Goal: Task Accomplishment & Management: Complete application form

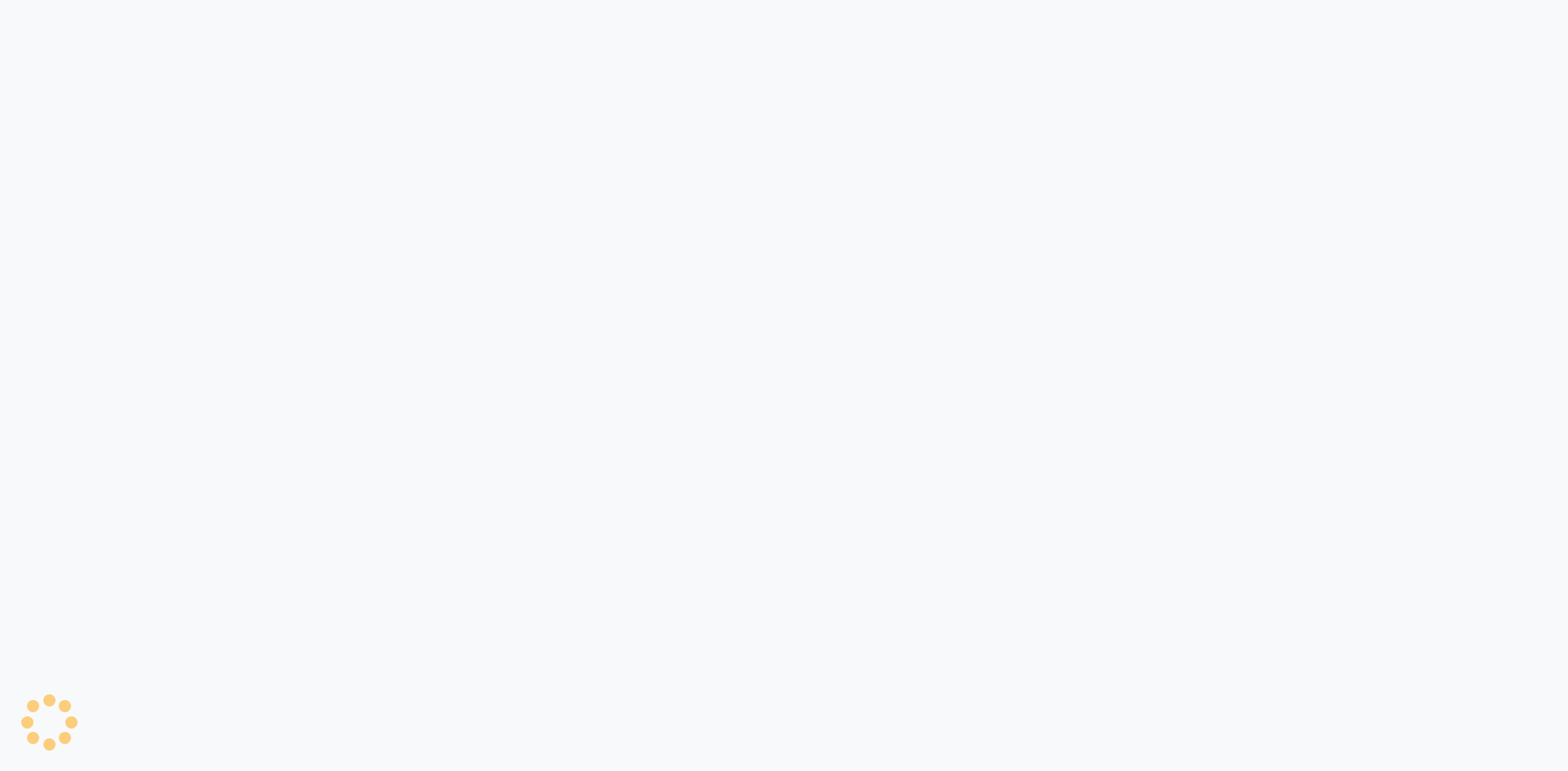
select select "8717"
select select "service"
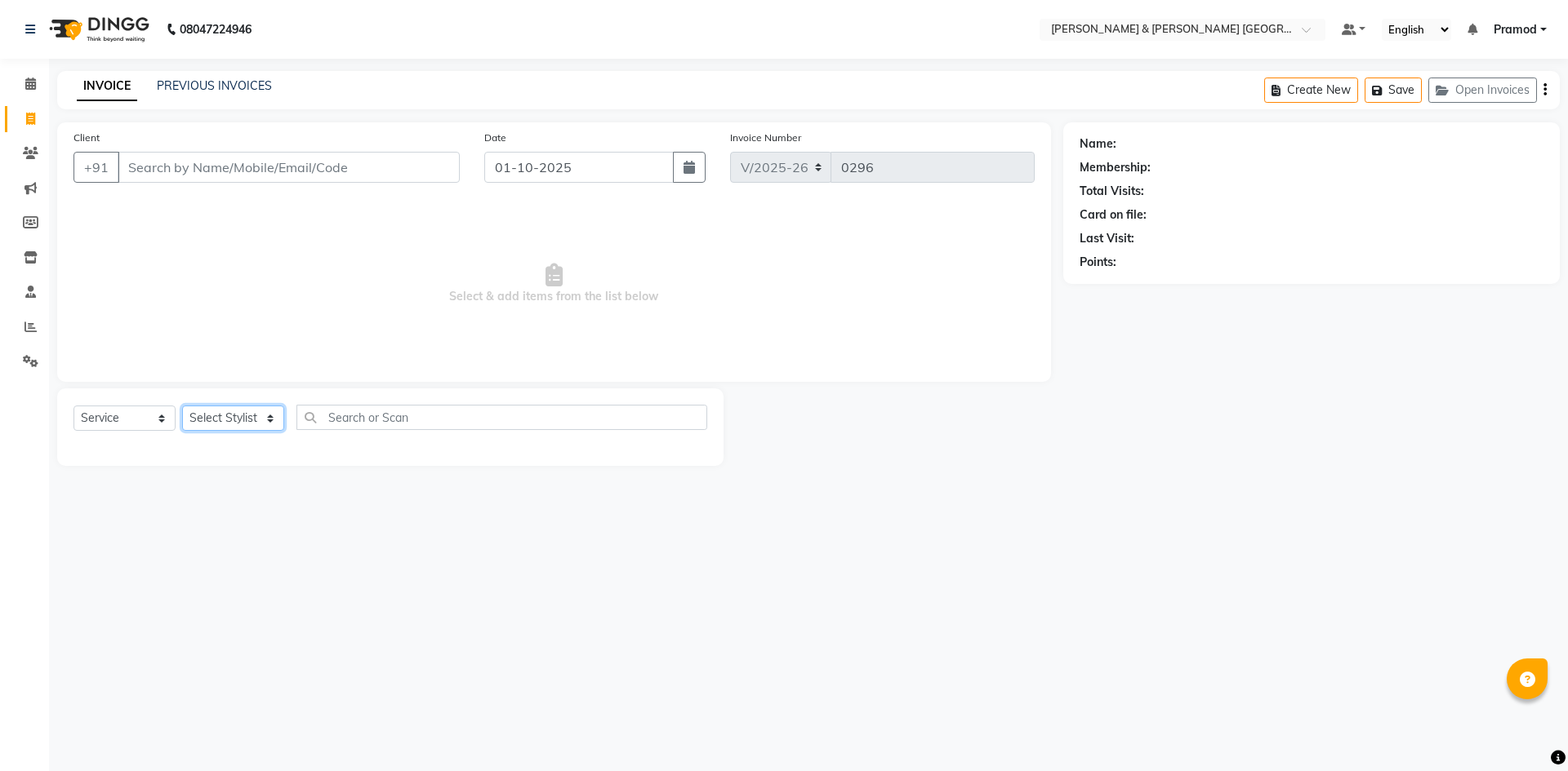
drag, startPoint x: 200, startPoint y: 421, endPoint x: 204, endPoint y: 429, distance: 8.9
click at [200, 421] on select "Select Stylist" at bounding box center [233, 418] width 102 height 25
drag, startPoint x: 237, startPoint y: 402, endPoint x: 248, endPoint y: 383, distance: 22.0
click at [237, 402] on div "Select Service Product Membership Package Voucher Prepaid Gift Card Select Styl…" at bounding box center [391, 428] width 666 height 78
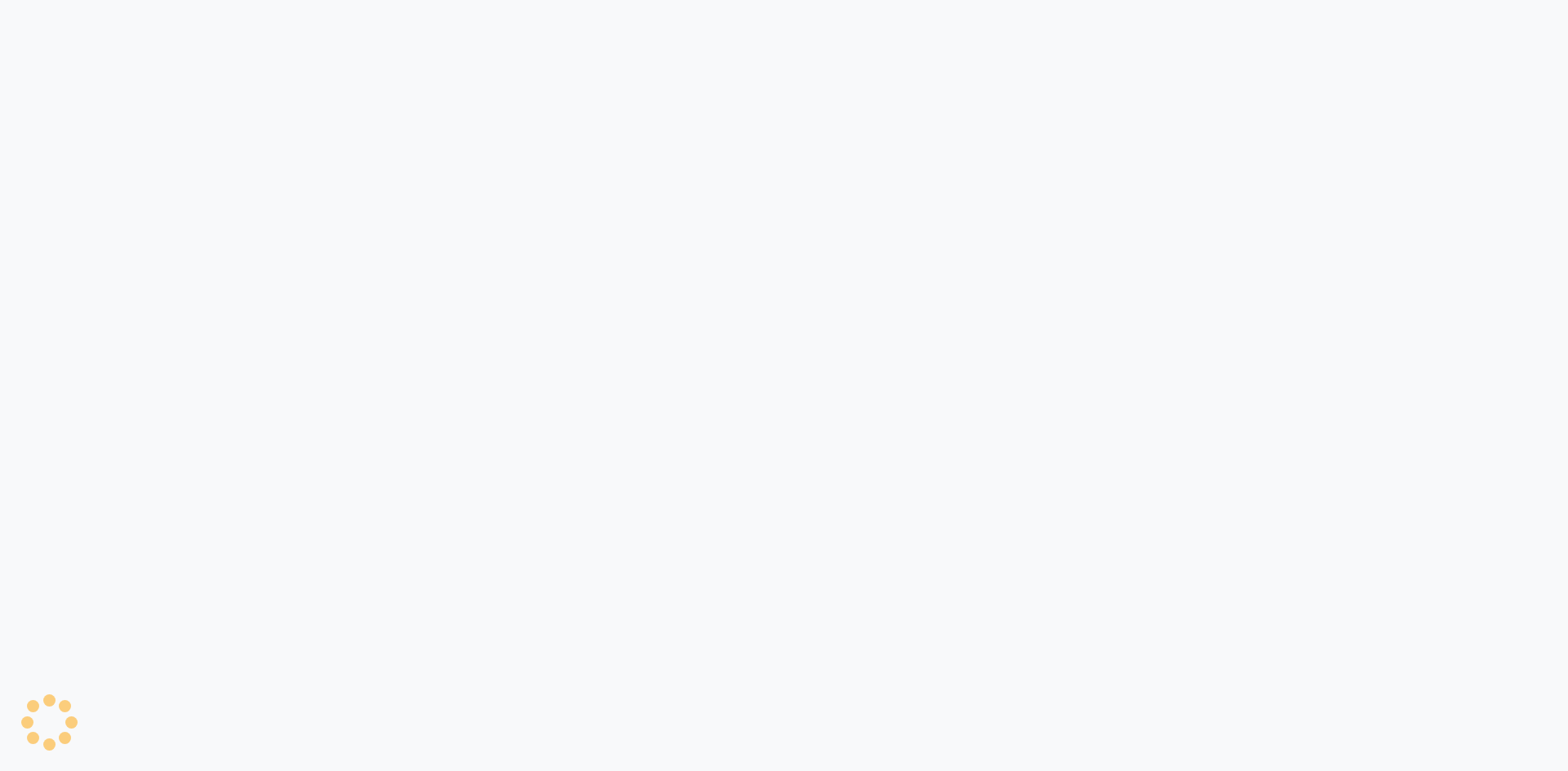
select select "8717"
select select "service"
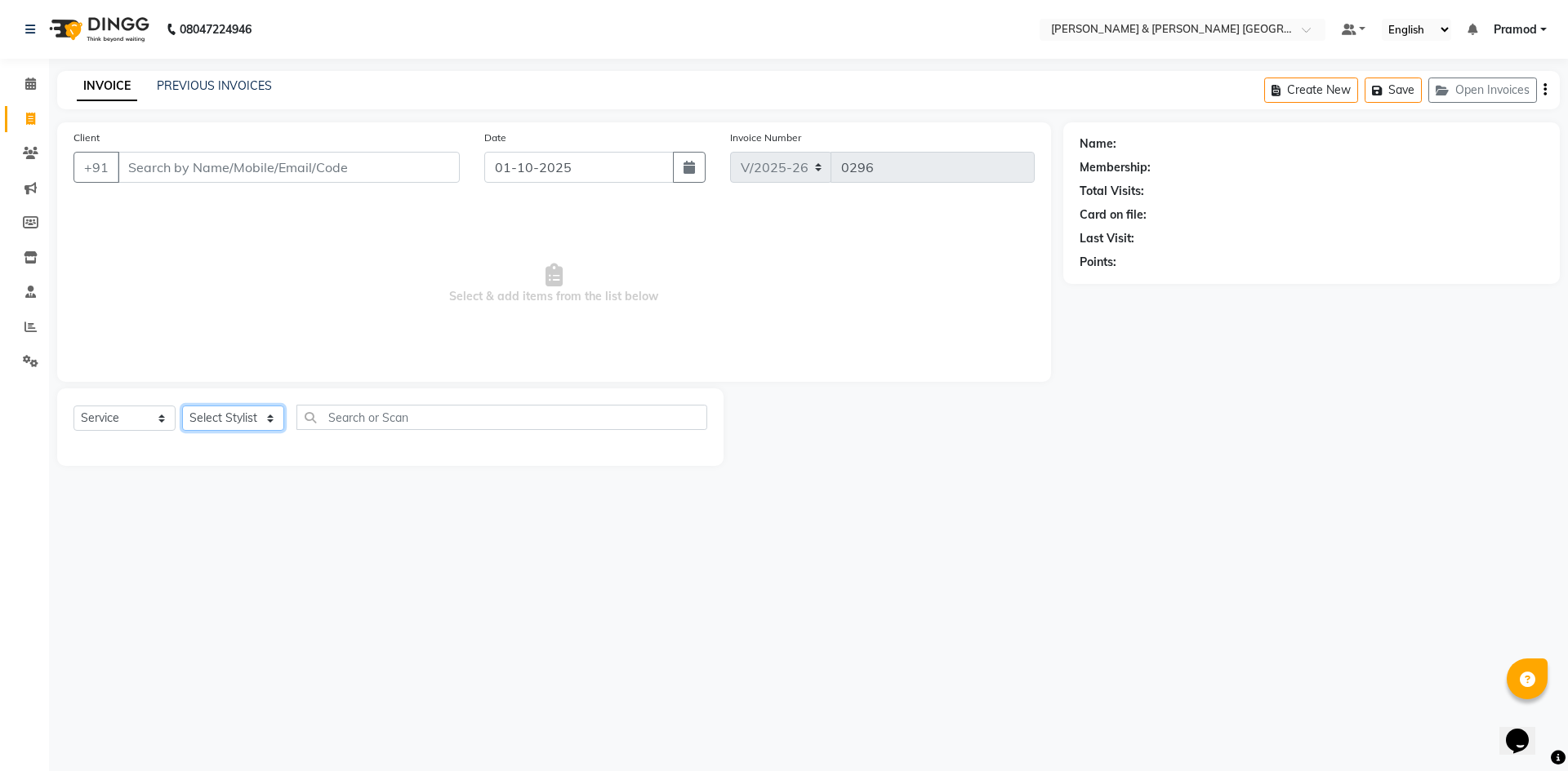
click at [216, 429] on select "Select Stylist [PERSON_NAME] [PERSON_NAME] [PERSON_NAME] [PERSON_NAME] Shabbu […" at bounding box center [233, 418] width 102 height 25
select select "89744"
click at [182, 406] on select "Select Stylist Arhan Ashu E. Swapna Laxmi Pramod Shabbu swapna" at bounding box center [233, 418] width 102 height 25
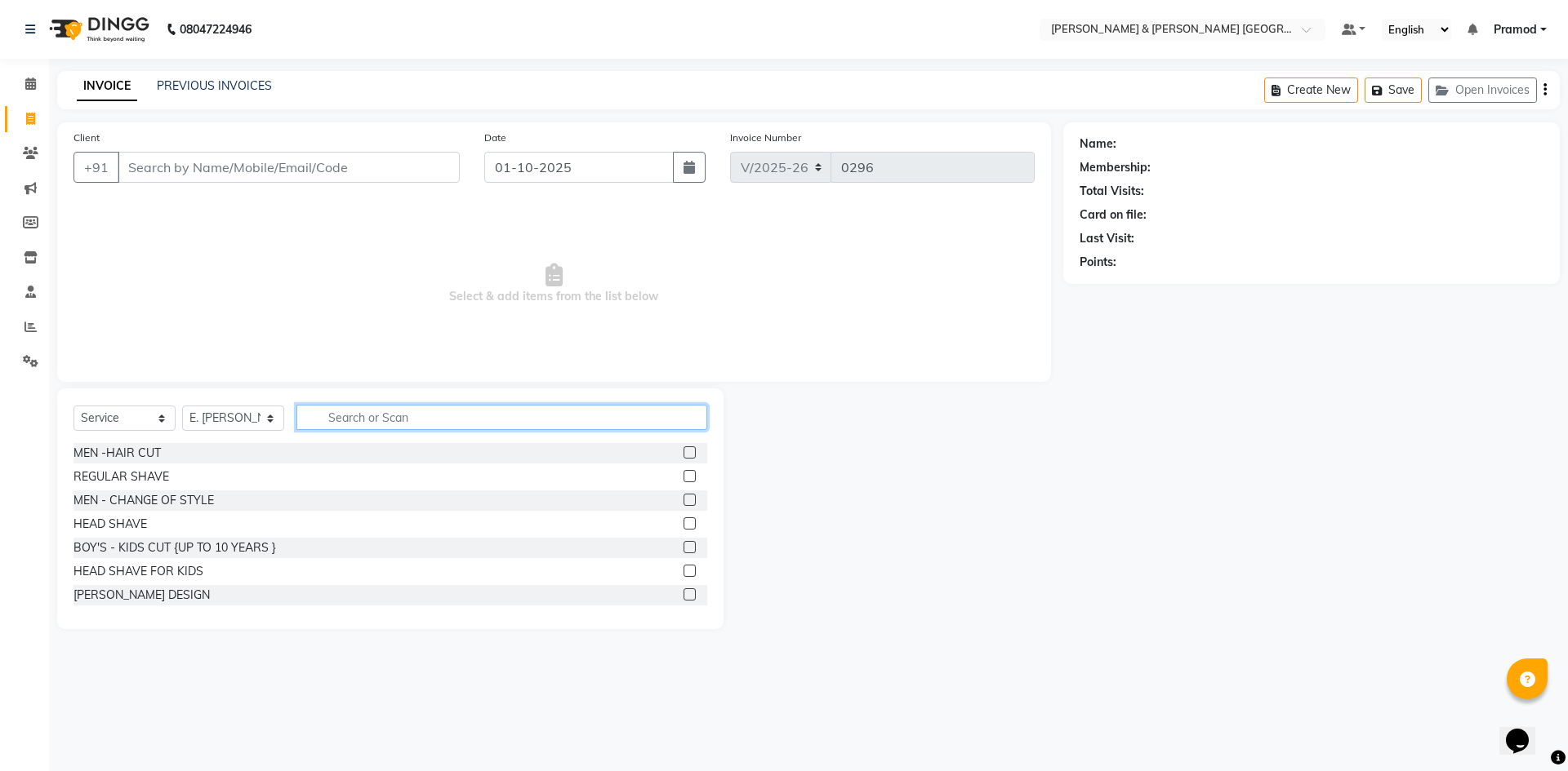
click at [332, 418] on input "text" at bounding box center [502, 418] width 411 height 25
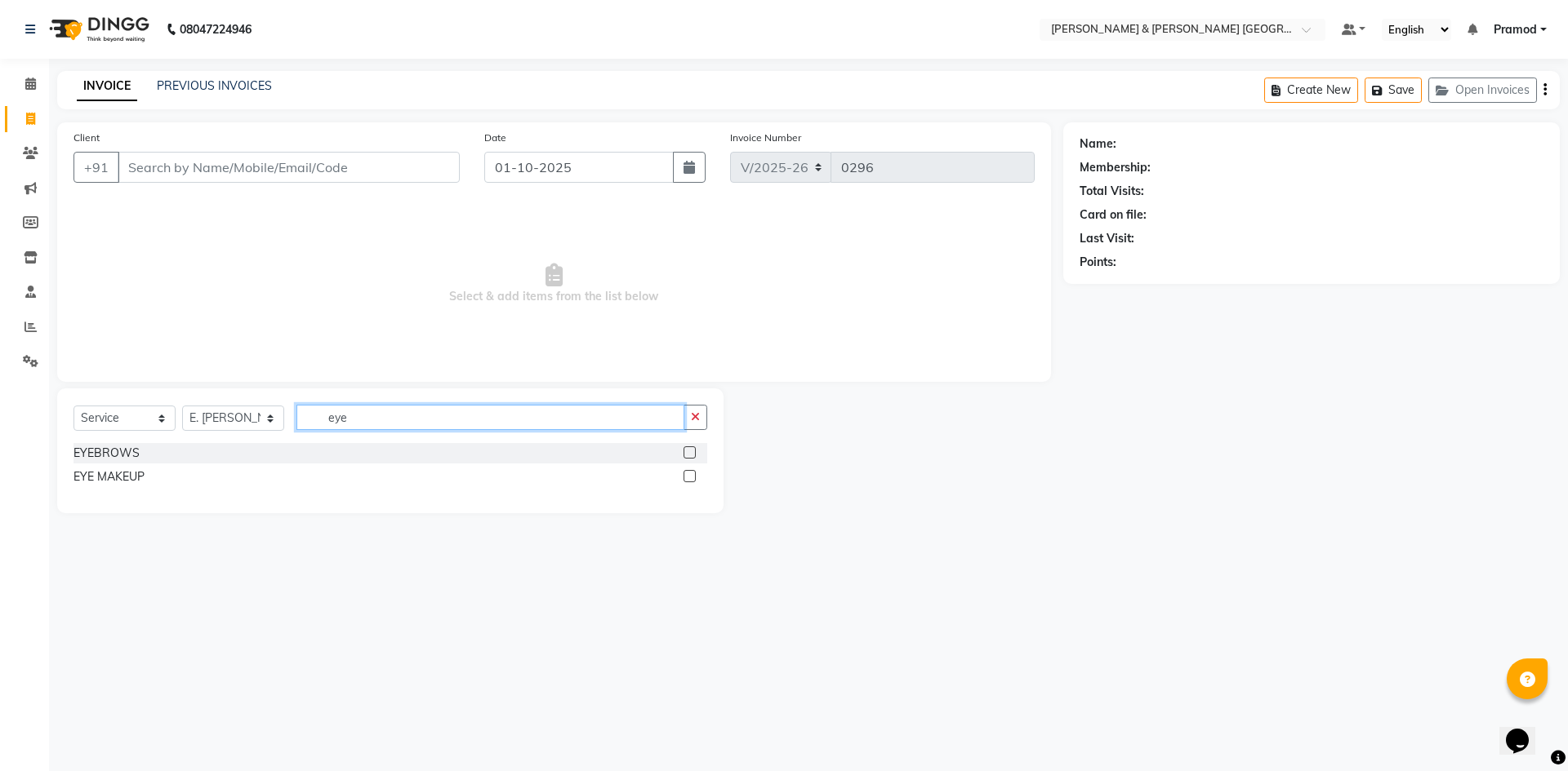
type input "eye"
click at [694, 455] on label at bounding box center [689, 452] width 12 height 12
click at [694, 455] on input "checkbox" at bounding box center [688, 453] width 11 height 11
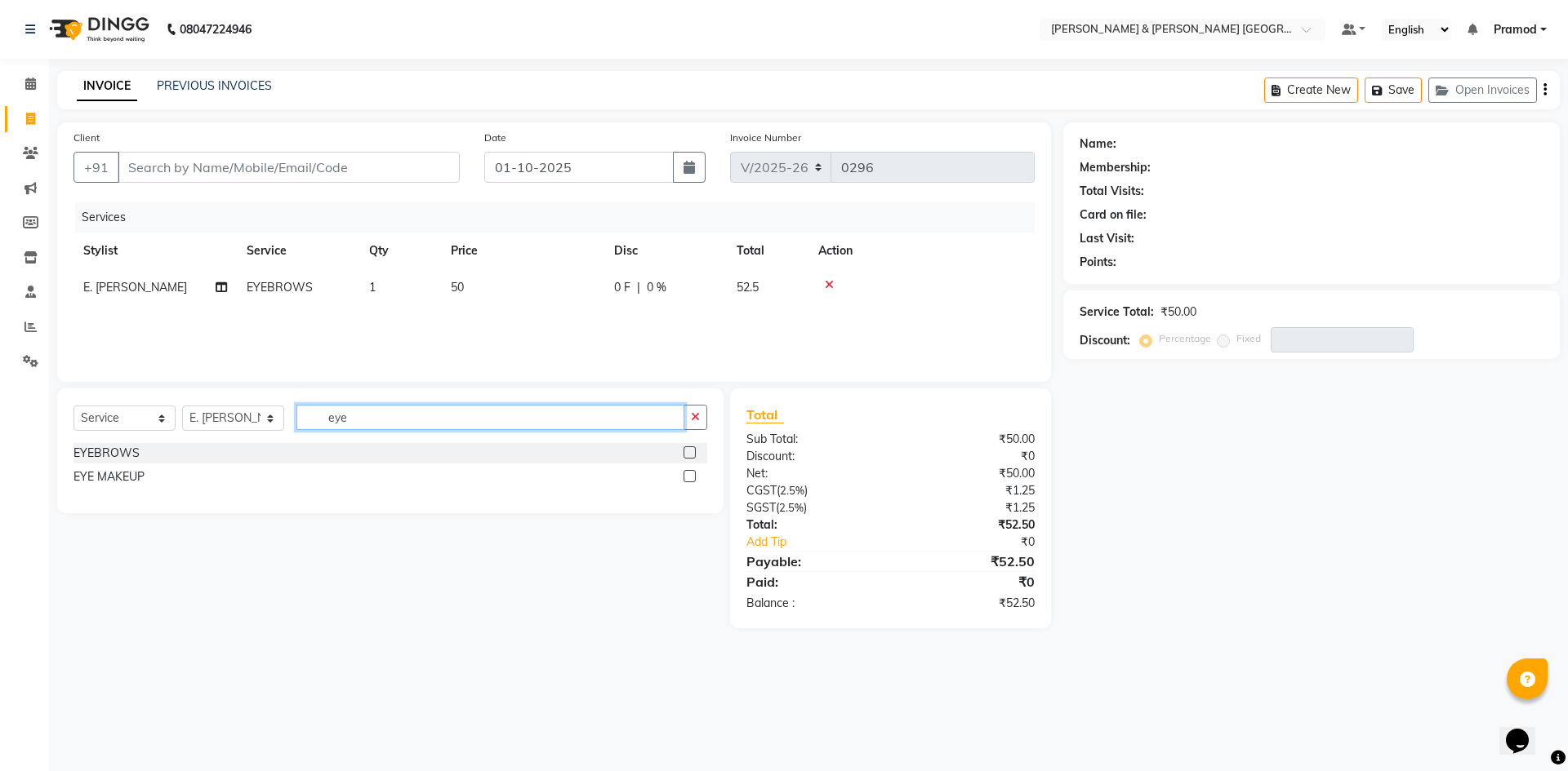
checkbox input "false"
drag, startPoint x: 440, startPoint y: 420, endPoint x: 0, endPoint y: 318, distance: 451.7
click at [0, 333] on app-home "08047224946 Select Location × Toni & Guy Om Sree Heights, Kowkoor Default Panel…" at bounding box center [784, 326] width 1568 height 653
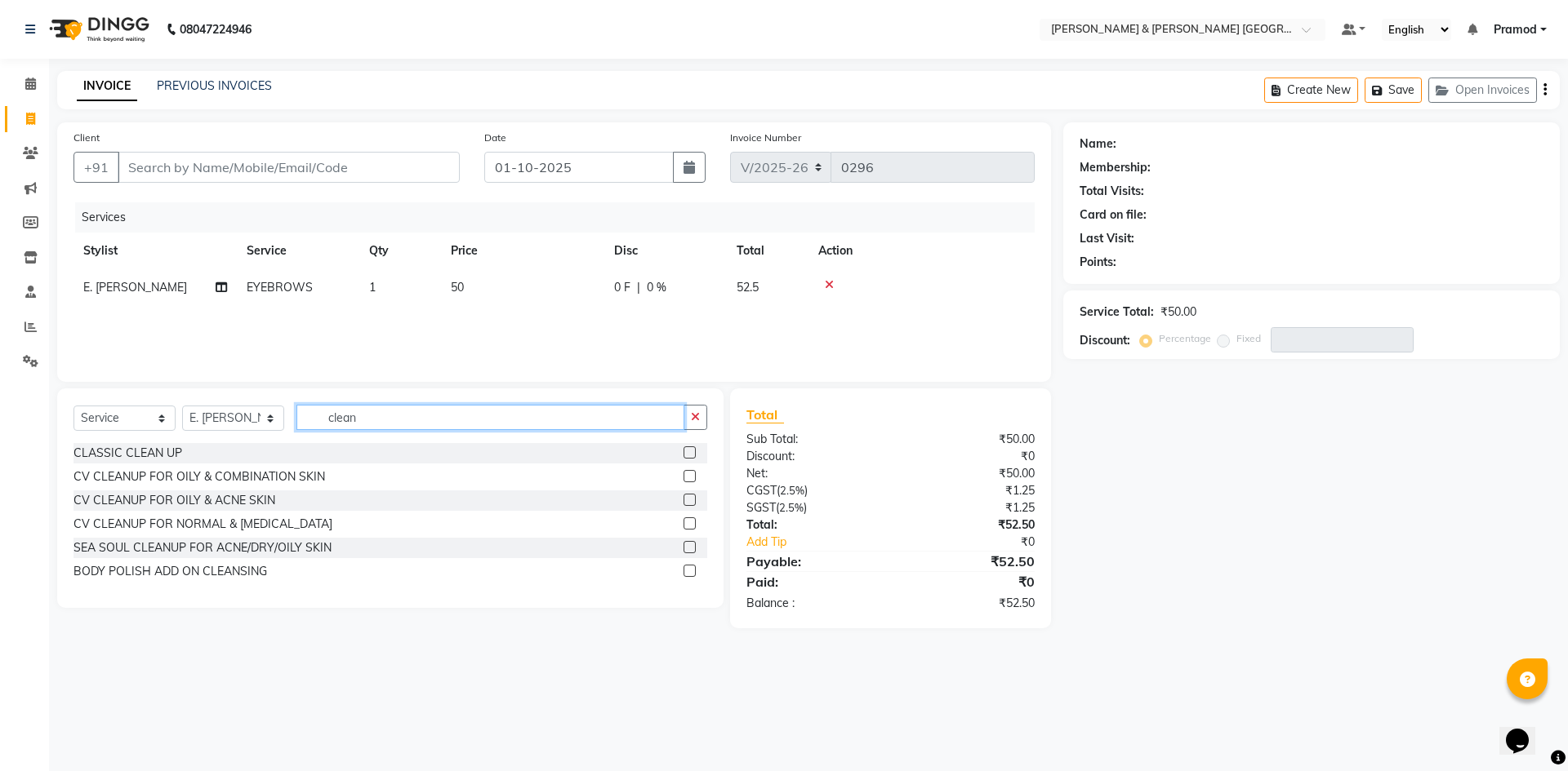
type input "clean"
click at [687, 451] on label at bounding box center [689, 452] width 12 height 12
click at [687, 451] on input "checkbox" at bounding box center [688, 453] width 11 height 11
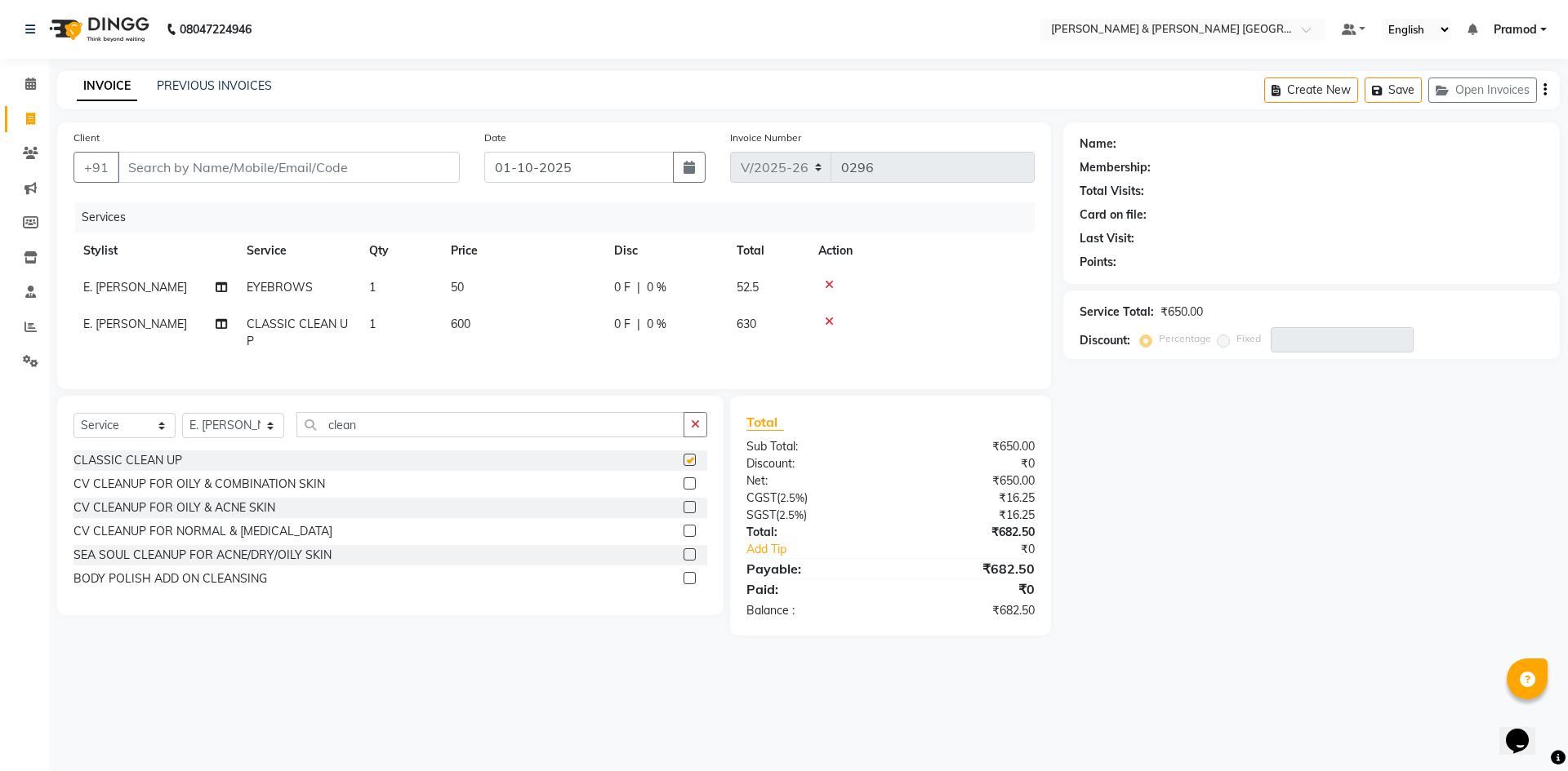
checkbox input "false"
drag, startPoint x: 376, startPoint y: 442, endPoint x: 82, endPoint y: 403, distance: 296.6
click at [141, 413] on div "Select Service Product Membership Package Voucher Prepaid Gift Card Select Styl…" at bounding box center [391, 506] width 666 height 220
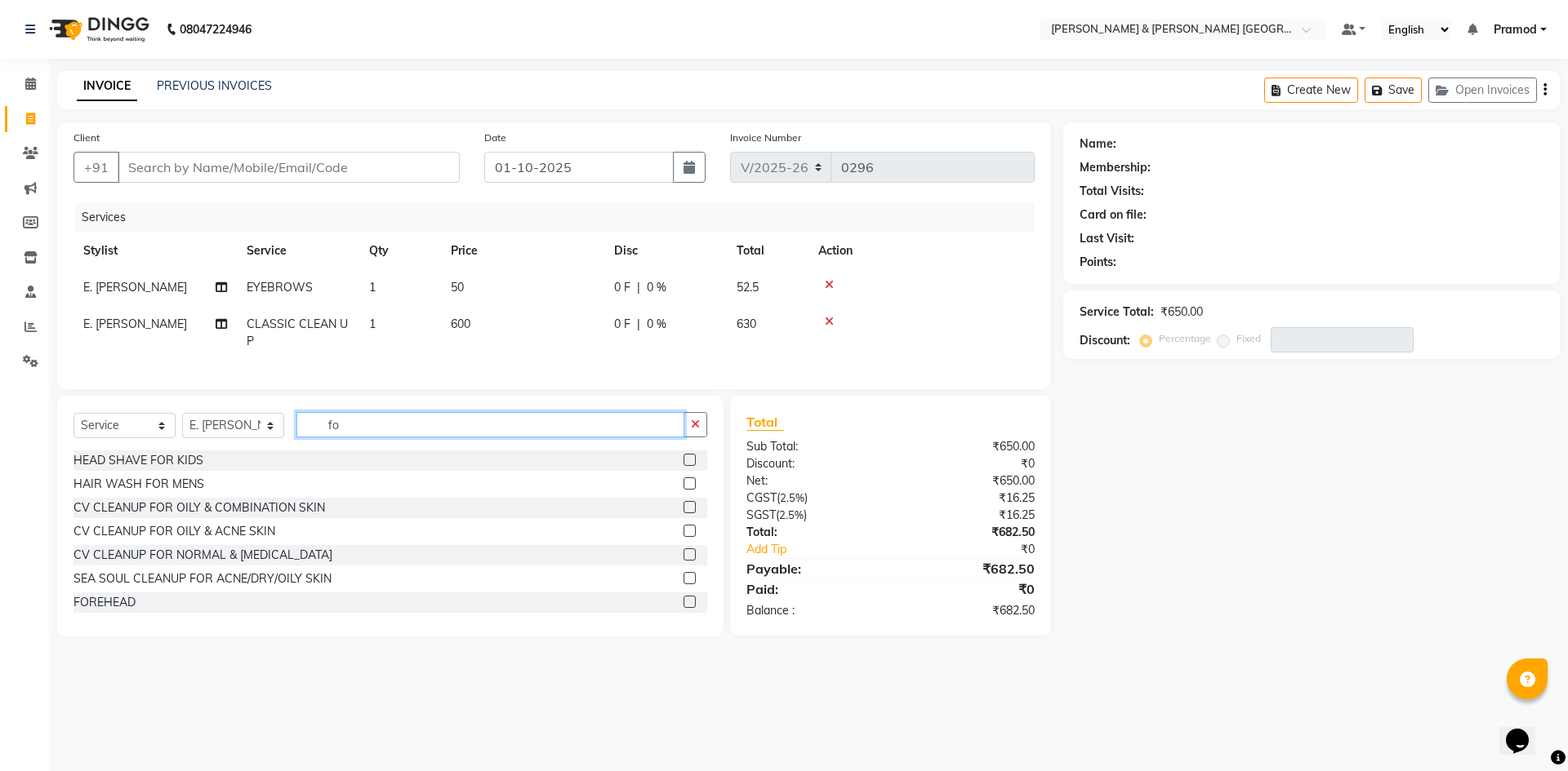
type input "f"
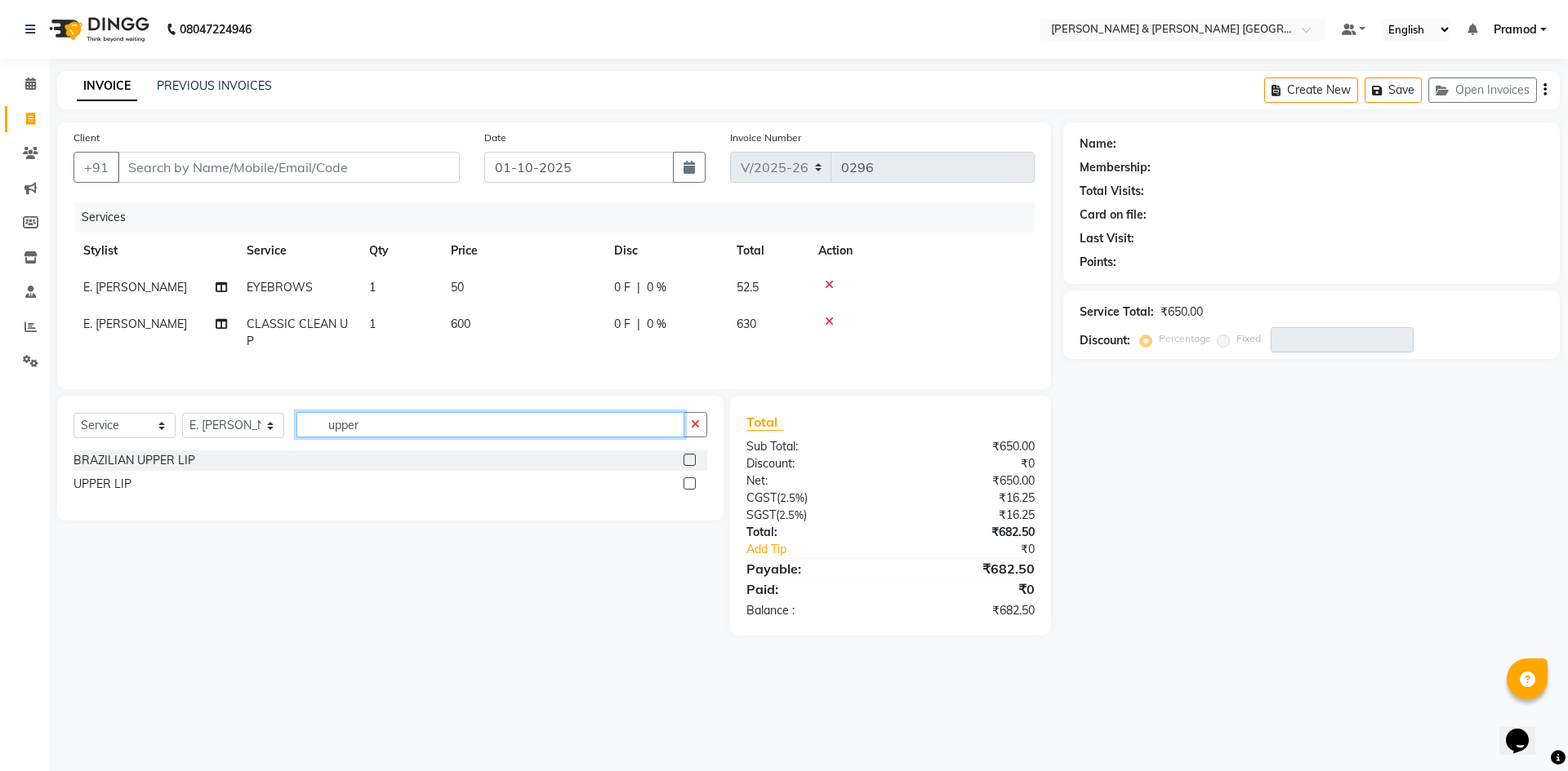
type input "upper"
click at [695, 489] on label at bounding box center [689, 484] width 12 height 12
click at [694, 489] on input "checkbox" at bounding box center [688, 484] width 11 height 11
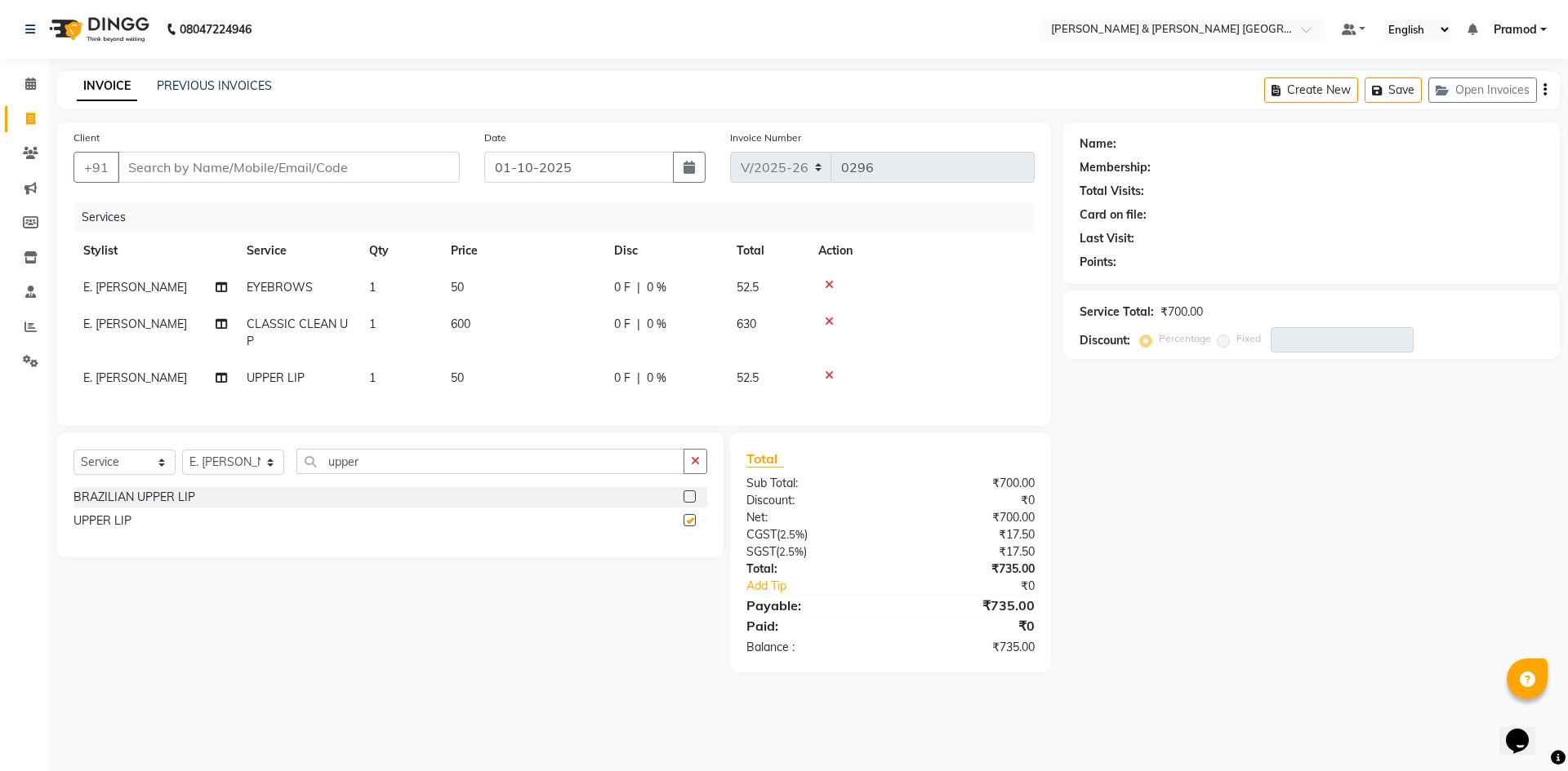
checkbox input "false"
click at [219, 154] on input "Client" at bounding box center [288, 167] width 343 height 31
type input "8"
type input "0"
type input "8886233900"
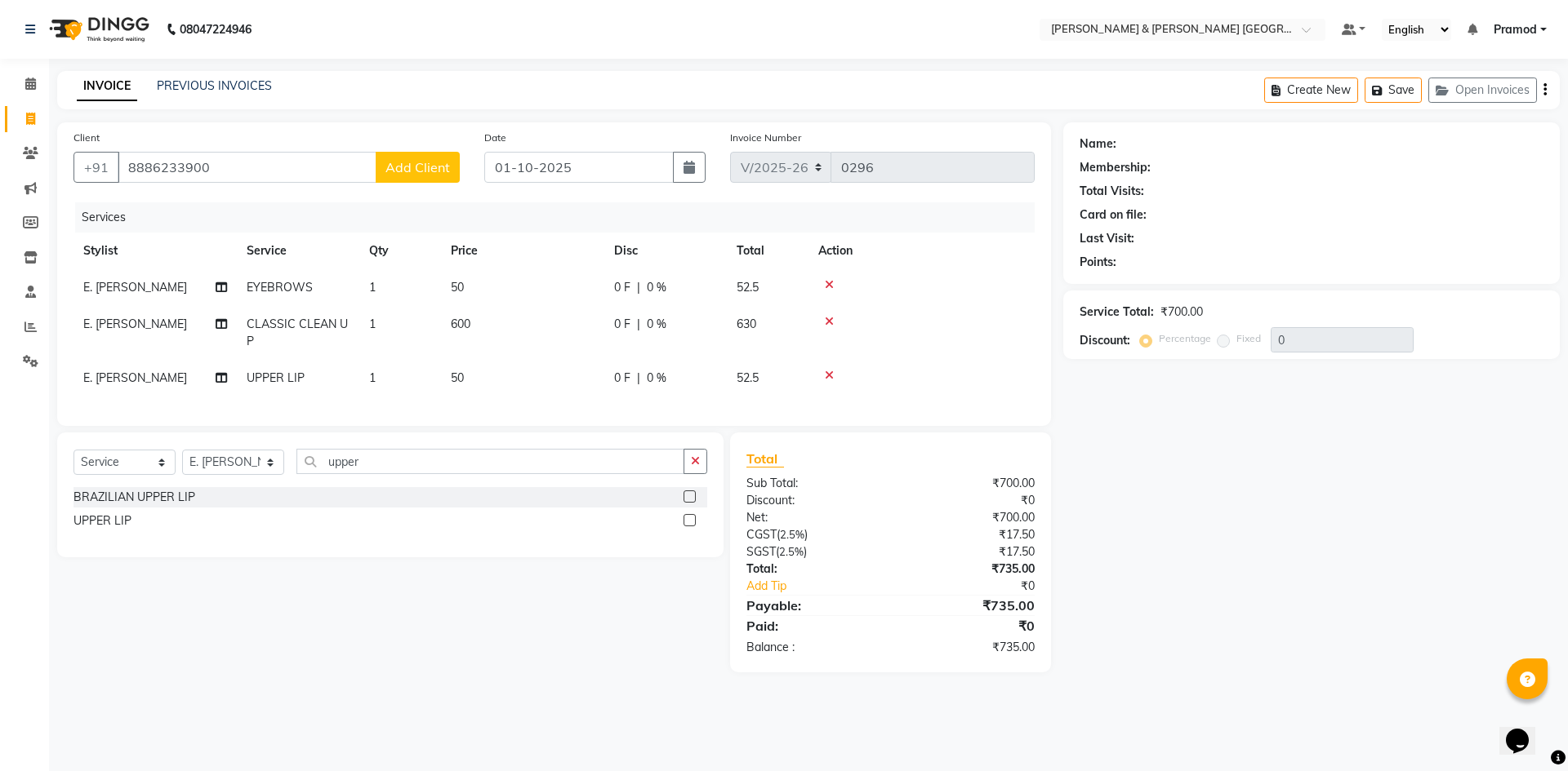
click at [428, 168] on span "Add Client" at bounding box center [418, 167] width 64 height 16
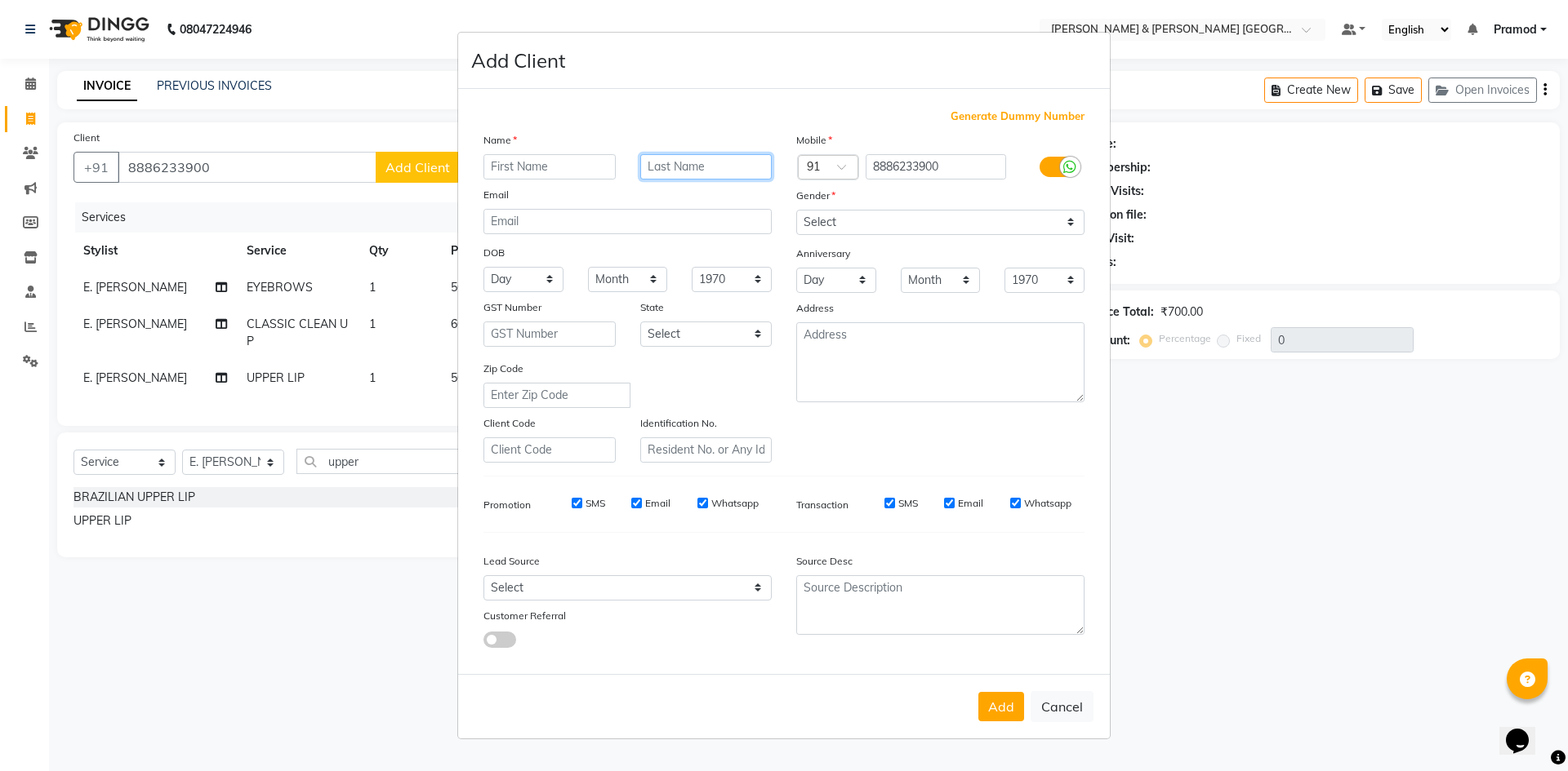
click at [677, 170] on input "text" at bounding box center [706, 167] width 132 height 25
type input "F-105"
click at [1005, 237] on div "Mobile Country Code × 91 8886233900 Gender Select Male Female Other Prefer Not …" at bounding box center [940, 297] width 313 height 331
click at [858, 219] on select "Select Male Female Other Prefer Not To Say" at bounding box center [940, 222] width 288 height 25
select select "female"
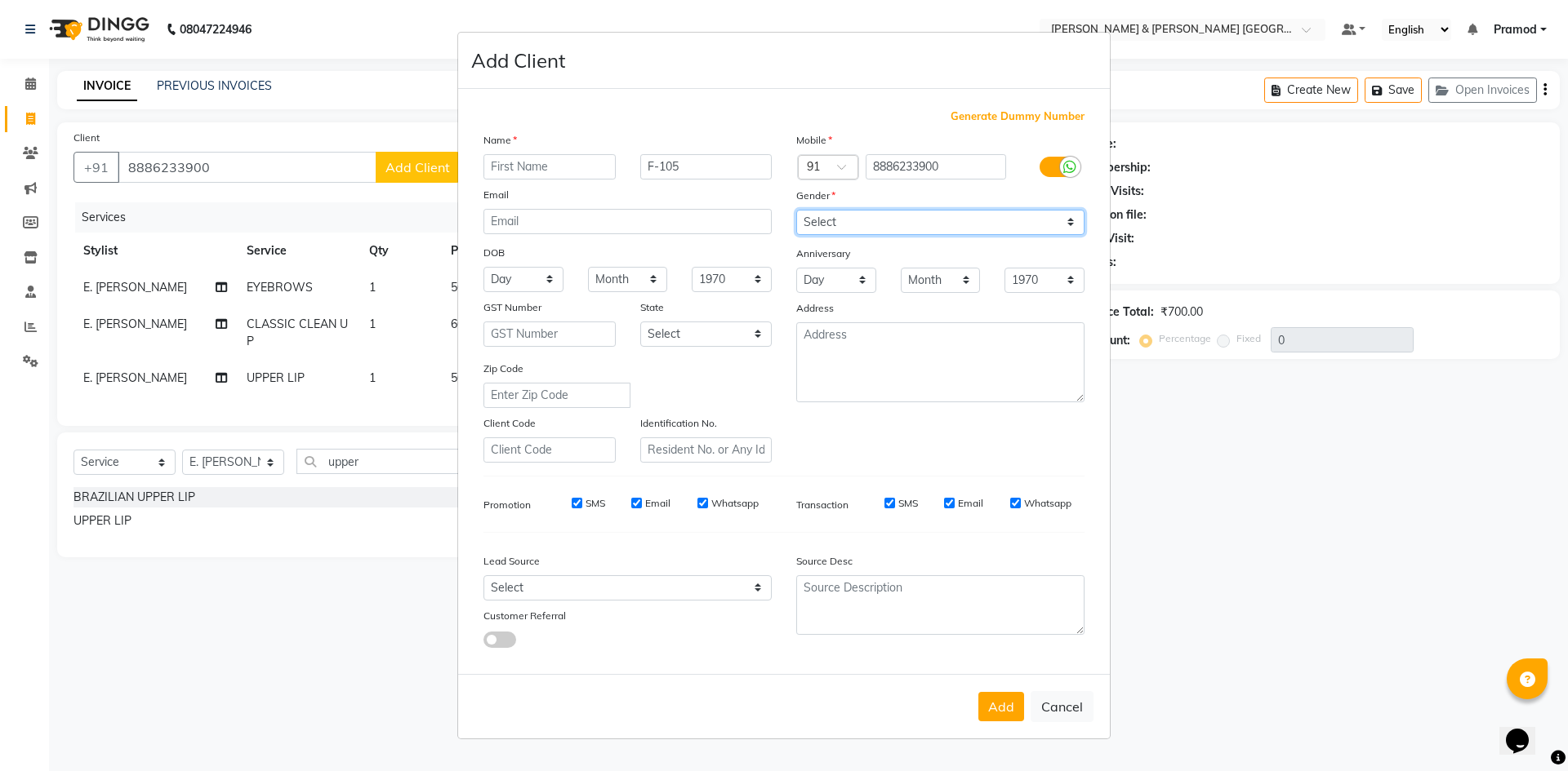
click at [796, 210] on select "Select Male Female Other Prefer Not To Say" at bounding box center [940, 222] width 288 height 25
click at [714, 1] on ngb-modal-window "Add Client Generate Dummy Number Name F-105 Email DOB Day 01 02 03 04 05 06 07 …" at bounding box center [784, 386] width 1568 height 771
click at [517, 154] on input "text" at bounding box center [550, 167] width 132 height 25
type input "Namrata"
click at [836, 224] on select "Select Male Female Other Prefer Not To Say" at bounding box center [940, 222] width 288 height 25
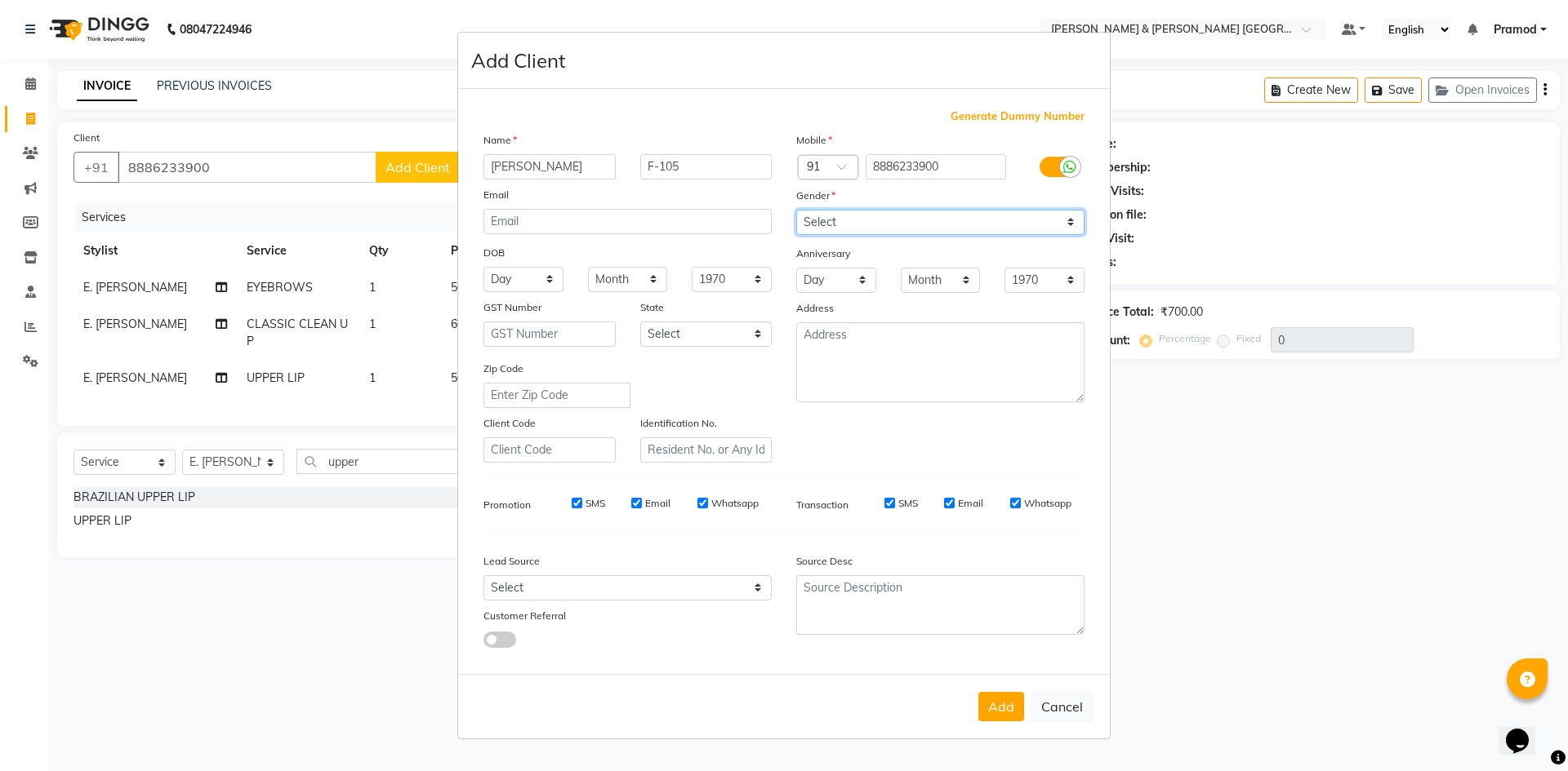
click at [796, 210] on select "Select Male Female Other Prefer Not To Say" at bounding box center [940, 222] width 288 height 25
click at [995, 714] on button "Add" at bounding box center [1001, 707] width 46 height 30
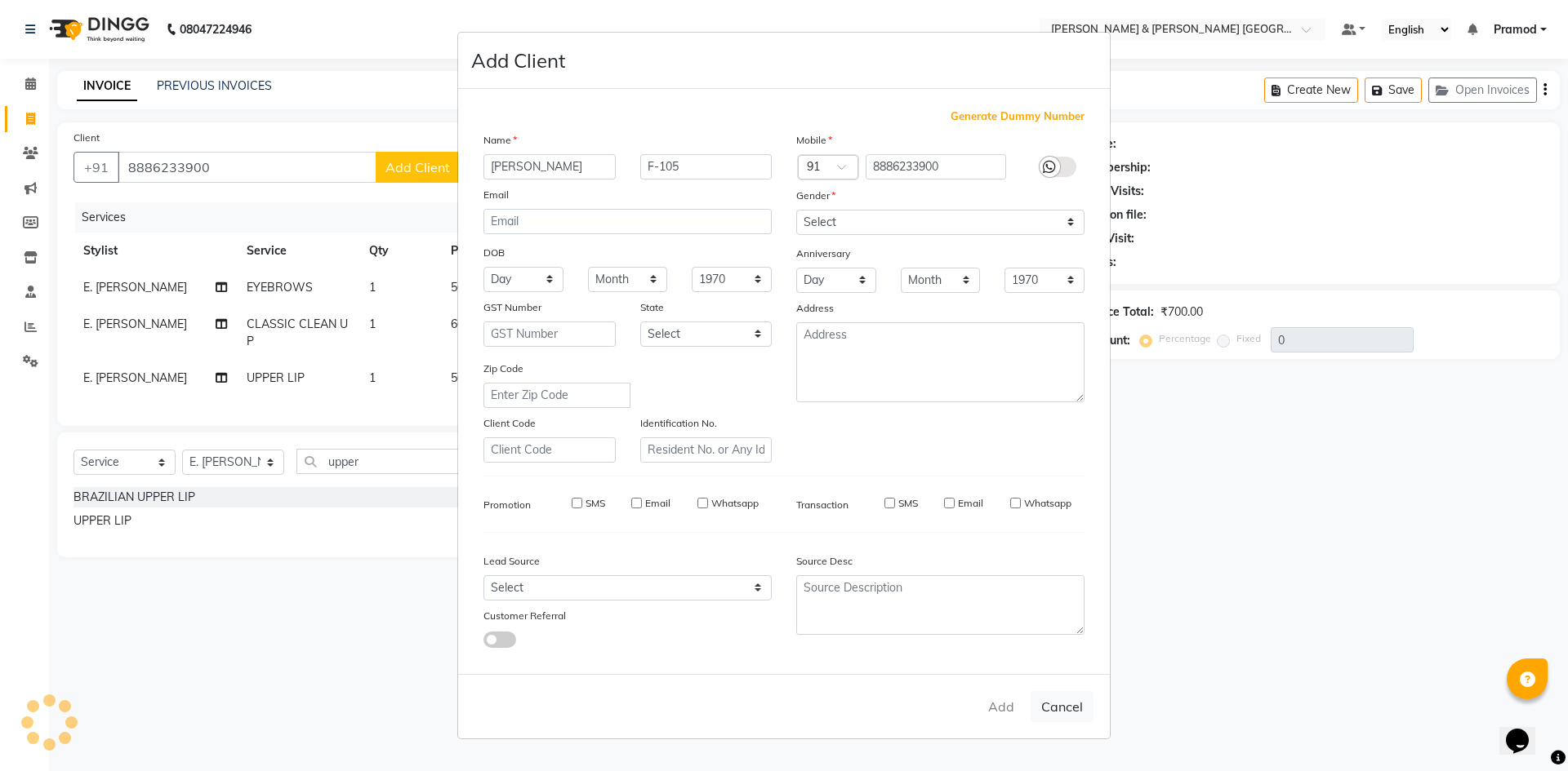
select select
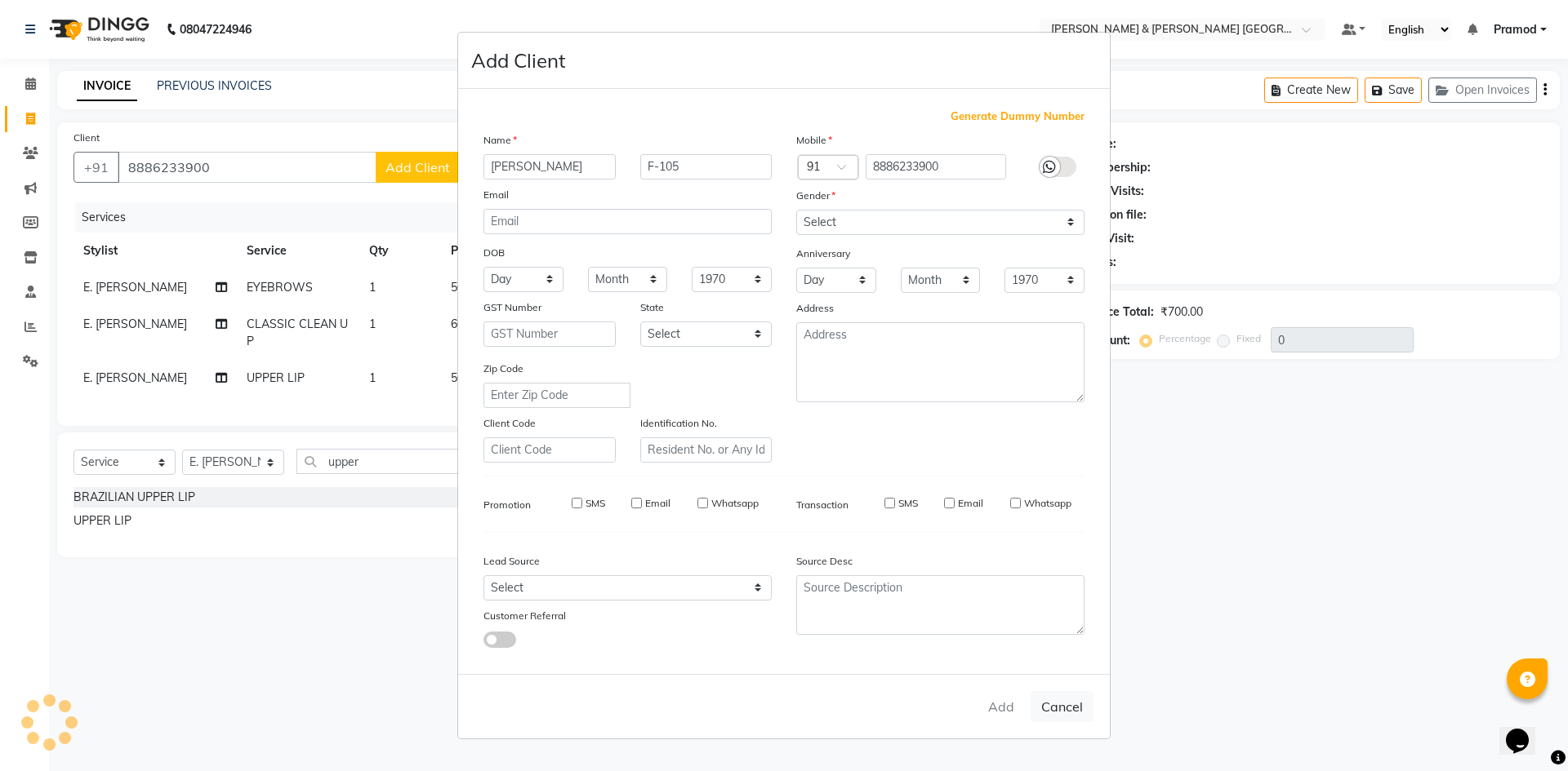
select select
checkbox input "false"
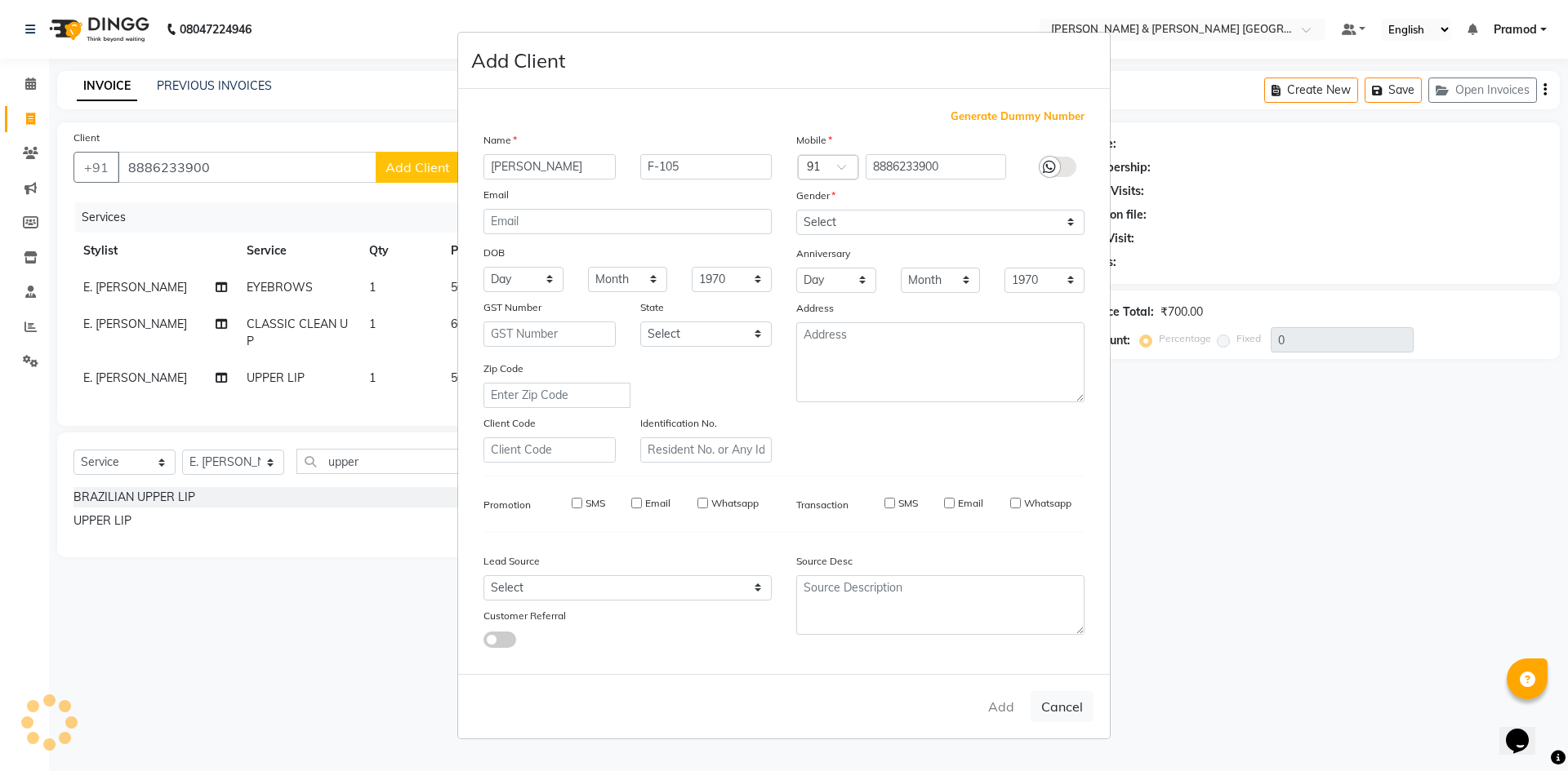
checkbox input "false"
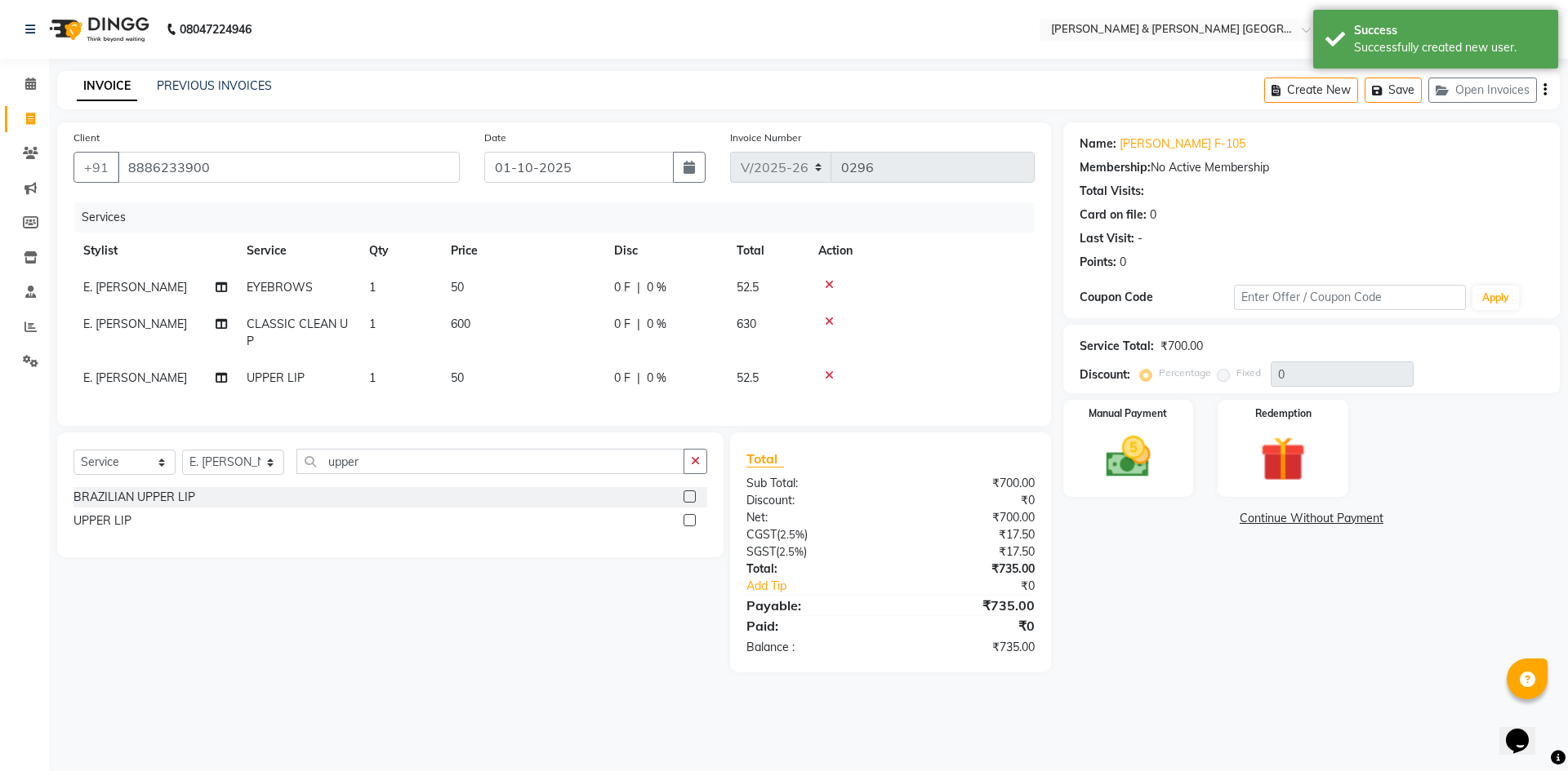
click at [1164, 569] on div "Name: Namrata F-105 Membership: No Active Membership Total Visits: Card on file…" at bounding box center [1317, 397] width 508 height 550
click at [456, 84] on div "INVOICE PREVIOUS INVOICES Create New Save Open Invoices" at bounding box center [809, 90] width 1502 height 38
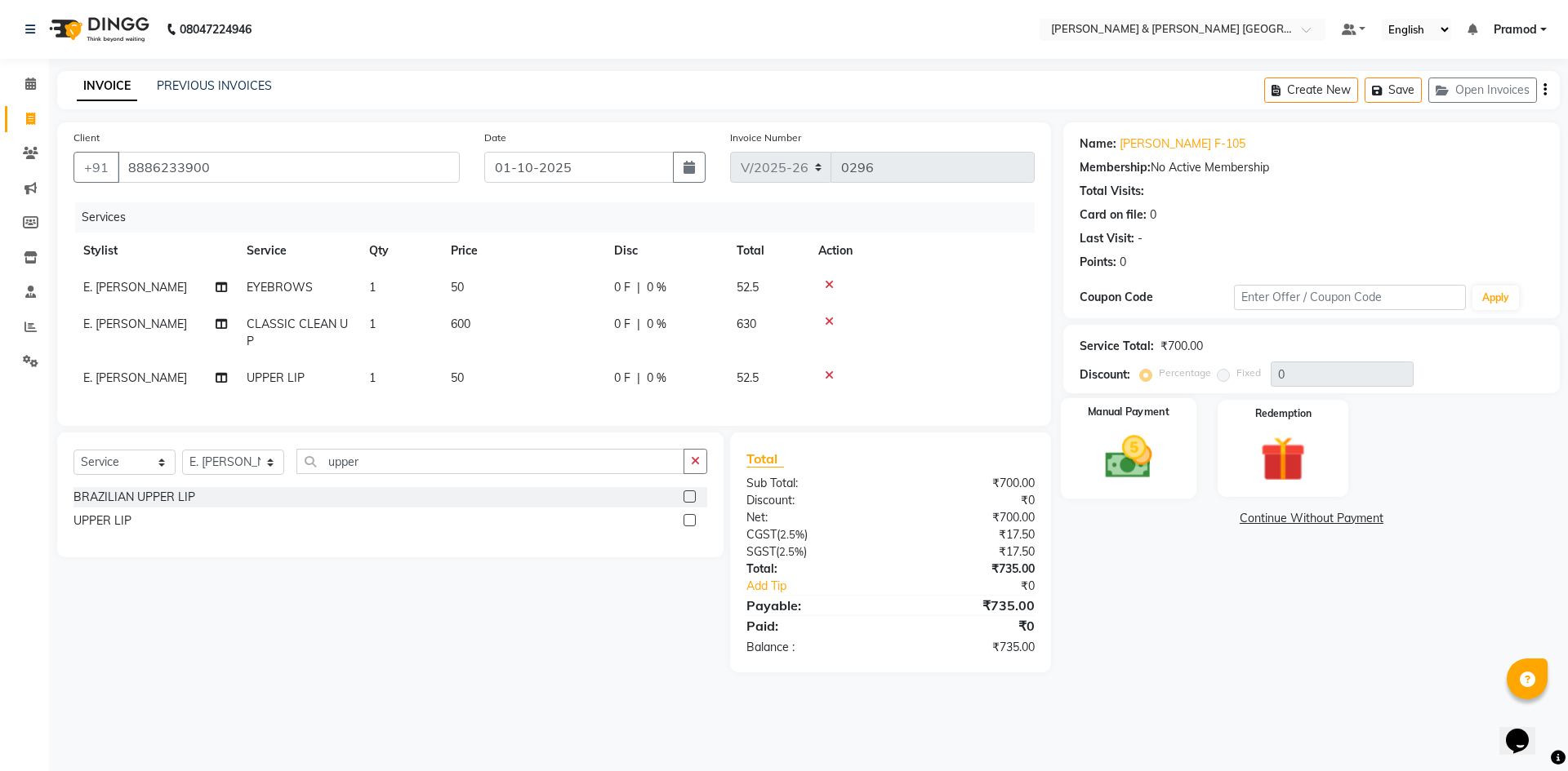
click at [1153, 445] on img at bounding box center [1128, 457] width 76 height 54
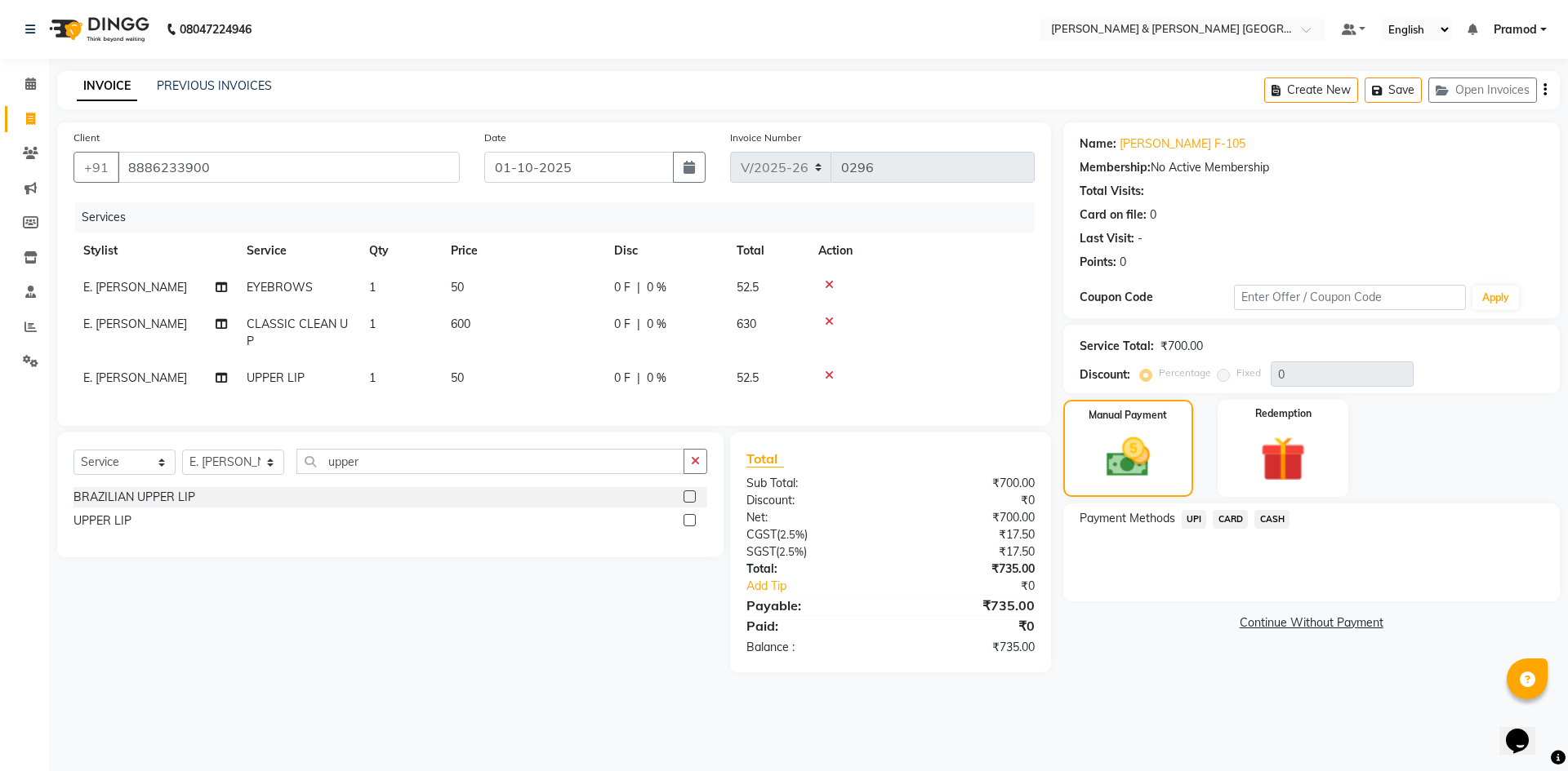
click at [1192, 521] on span "UPI" at bounding box center [1194, 519] width 25 height 19
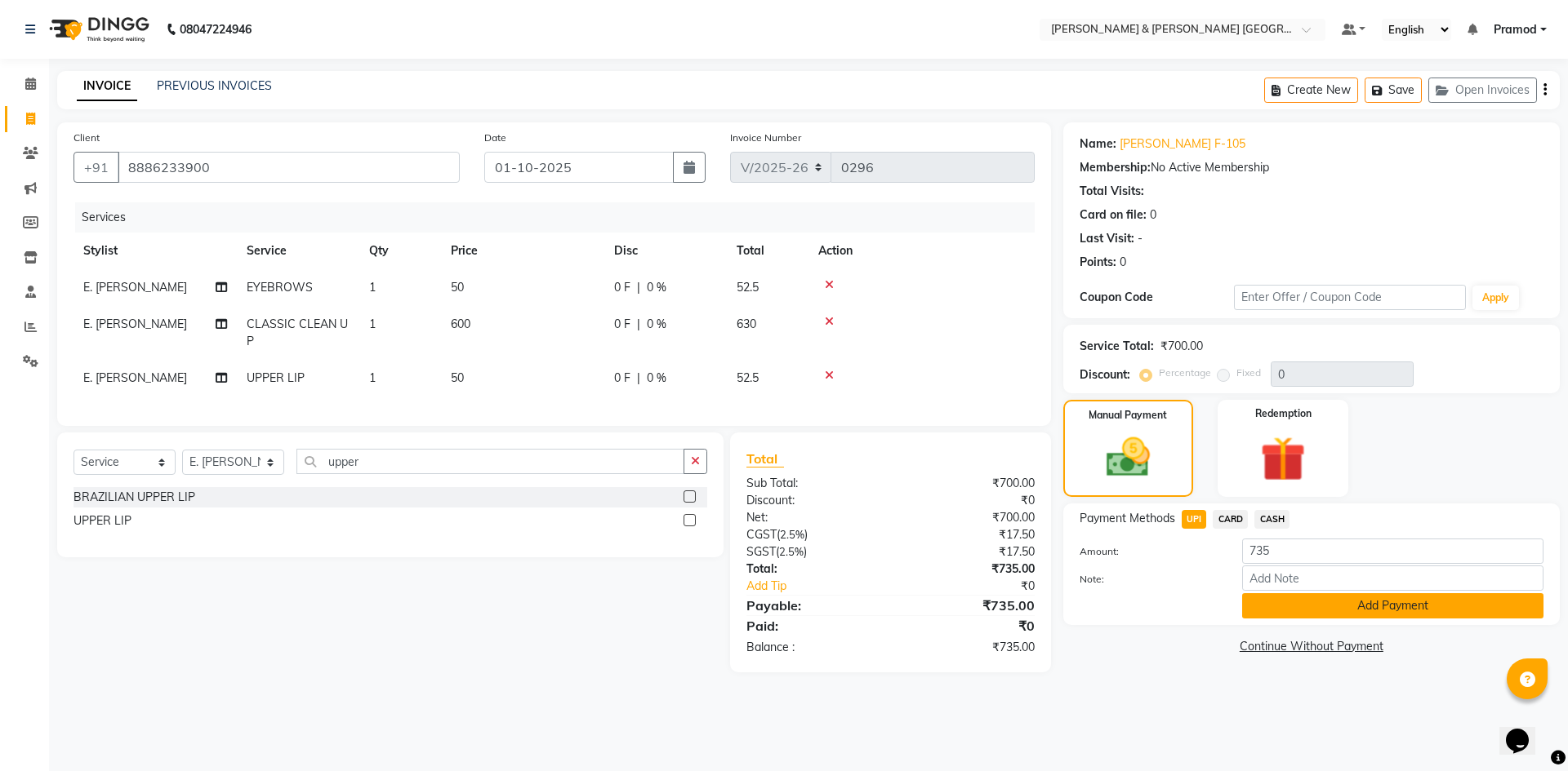
click at [1319, 609] on button "Add Payment" at bounding box center [1392, 606] width 301 height 25
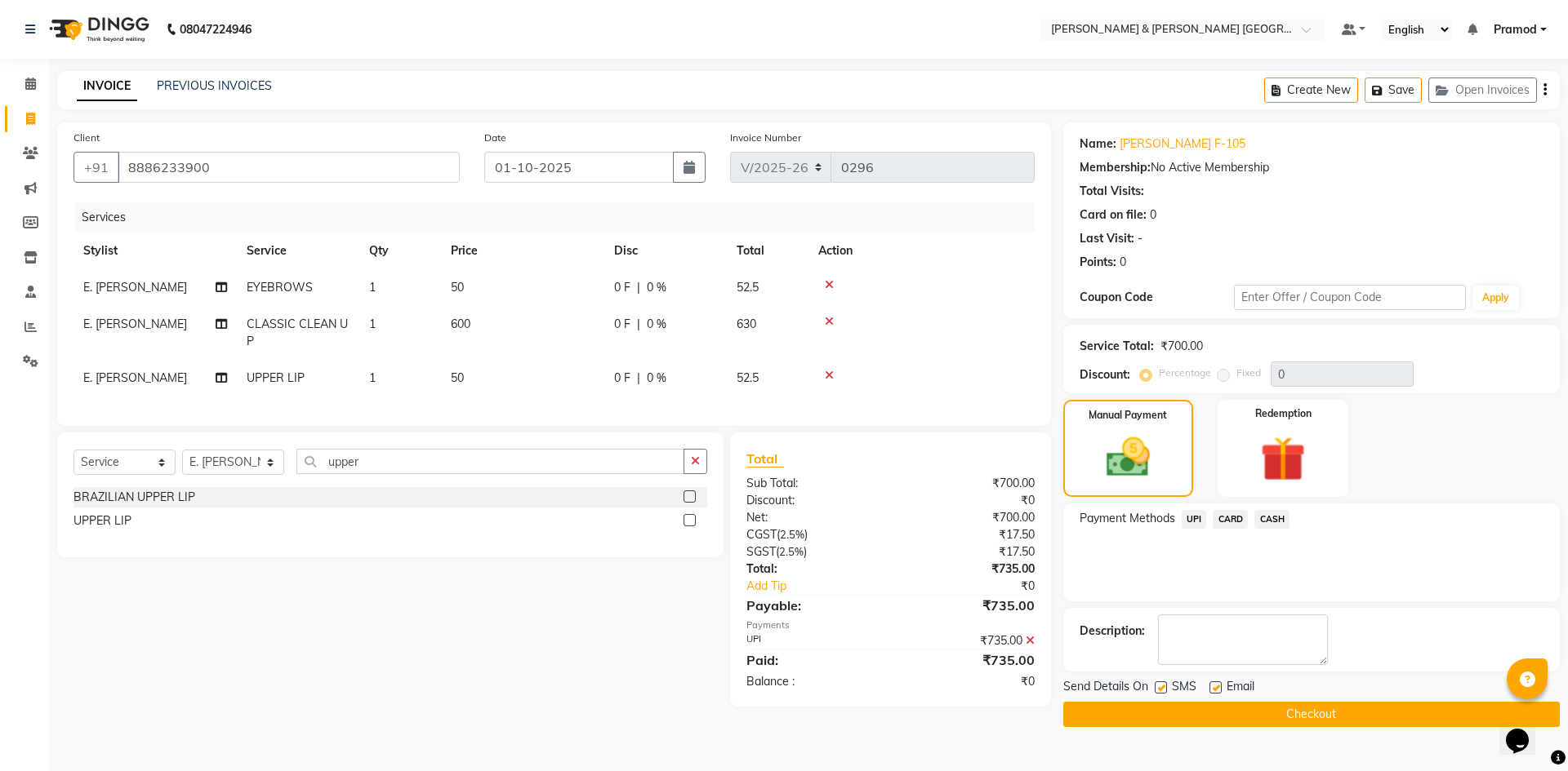
click at [1312, 712] on button "Checkout" at bounding box center [1311, 714] width 496 height 25
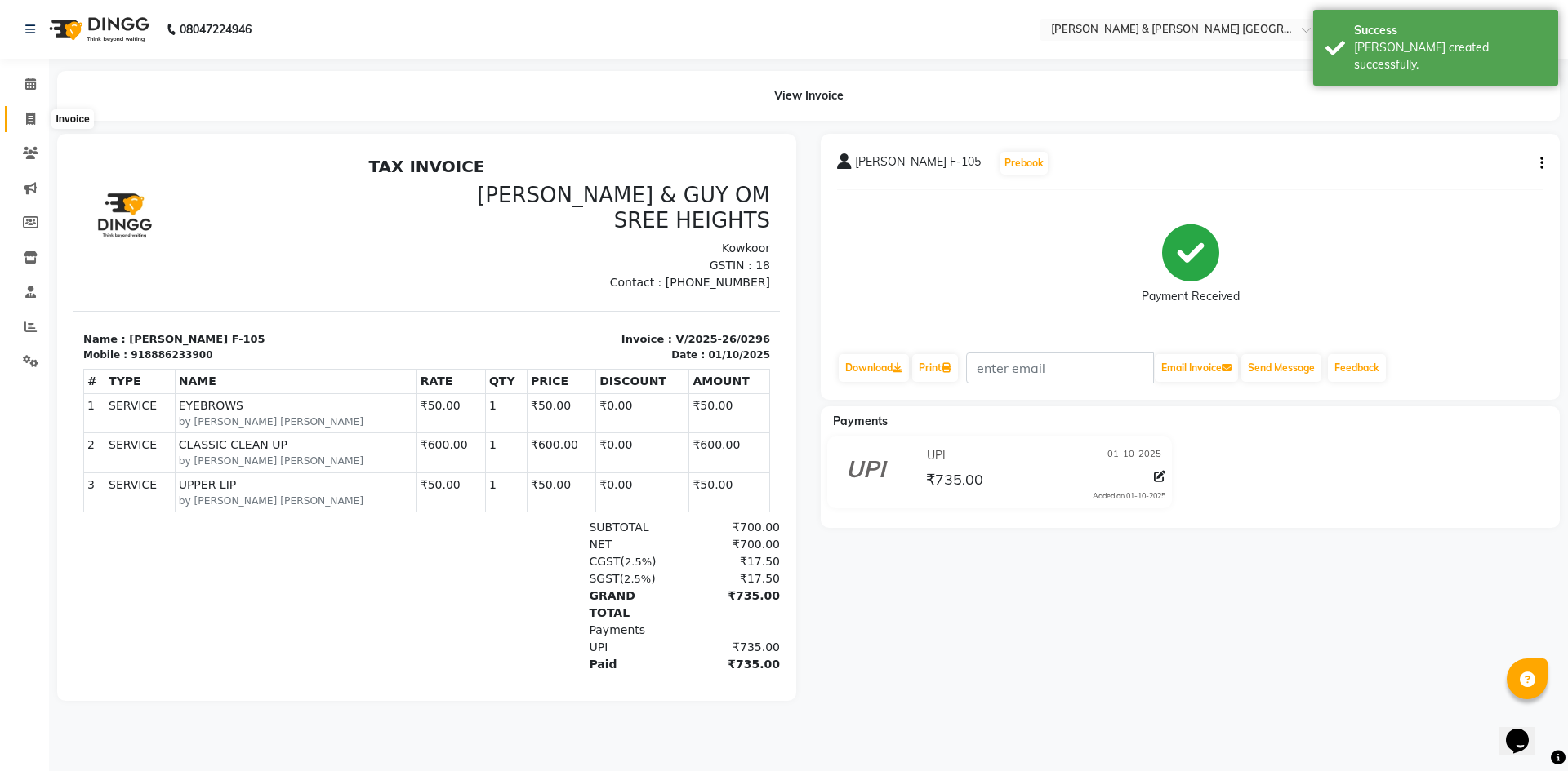
click at [21, 112] on span at bounding box center [30, 119] width 29 height 19
select select "8717"
select select "service"
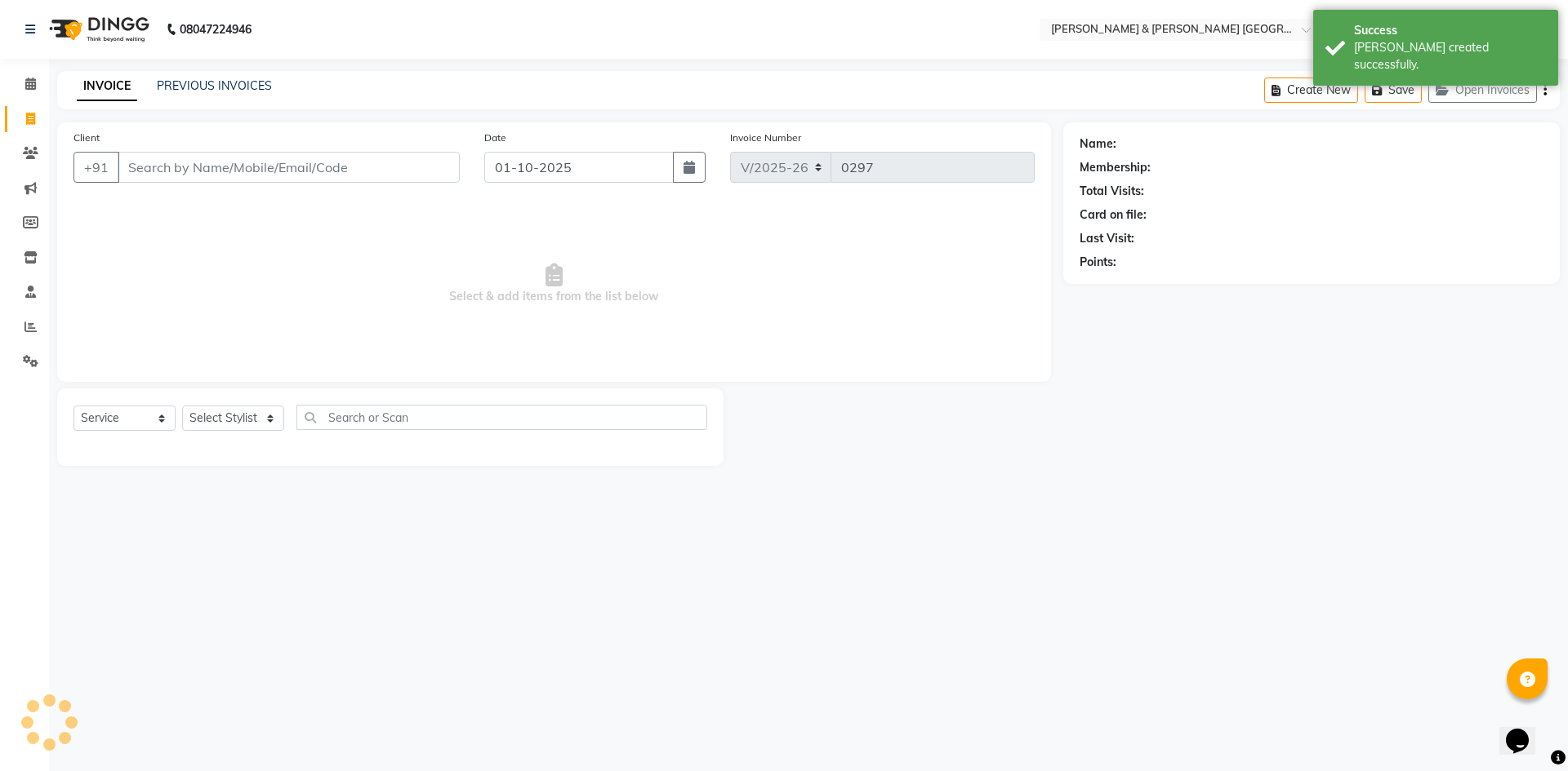
click at [177, 77] on div "INVOICE PREVIOUS INVOICES Create New Save Open Invoices" at bounding box center [809, 90] width 1502 height 38
click at [178, 85] on link "PREVIOUS INVOICES" at bounding box center [214, 85] width 115 height 14
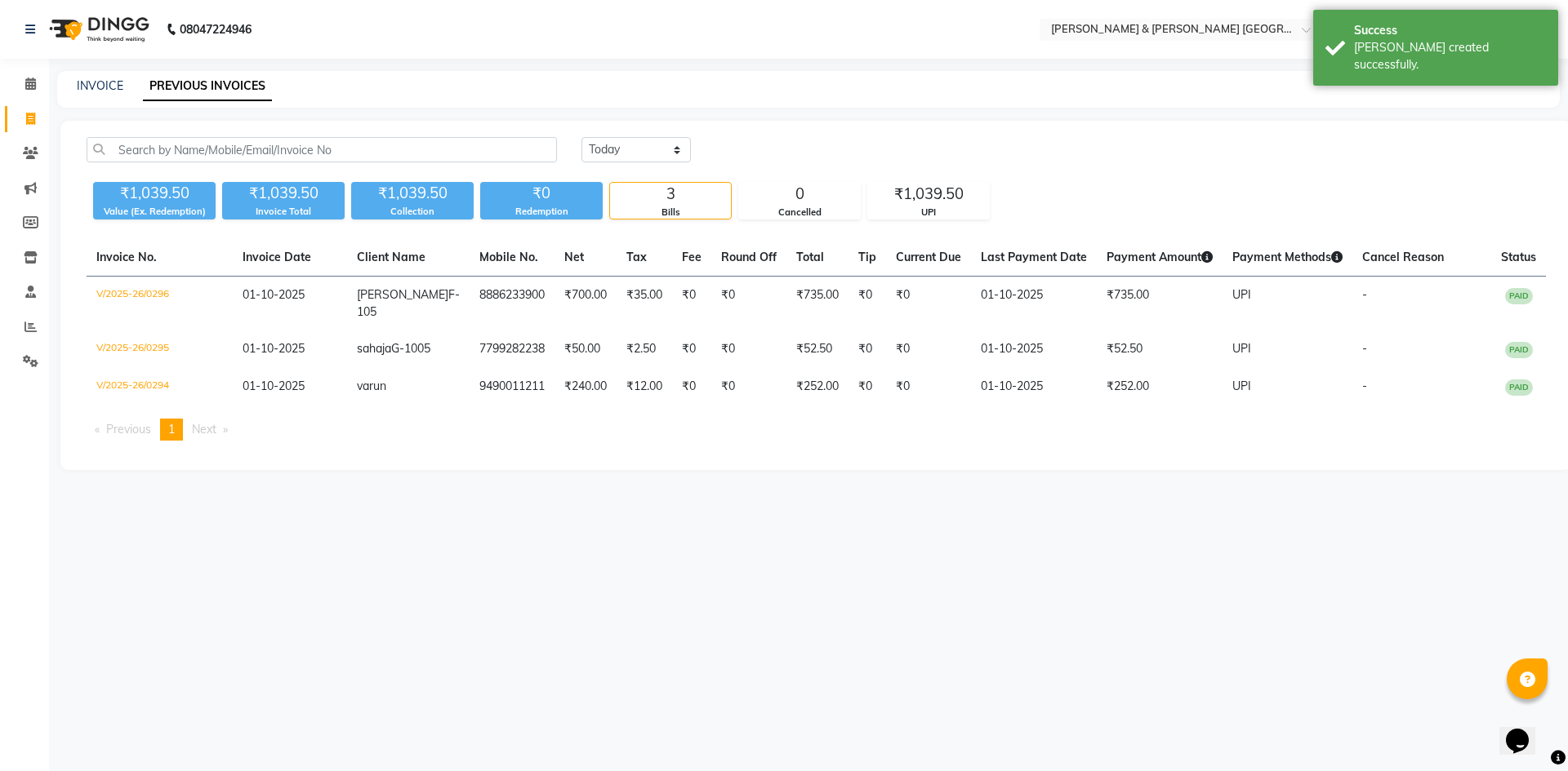
click at [669, 64] on div "08047224946 Select Location × Toni & Guy Om Sree Heights, Kowkoor Default Panel…" at bounding box center [784, 386] width 1568 height 771
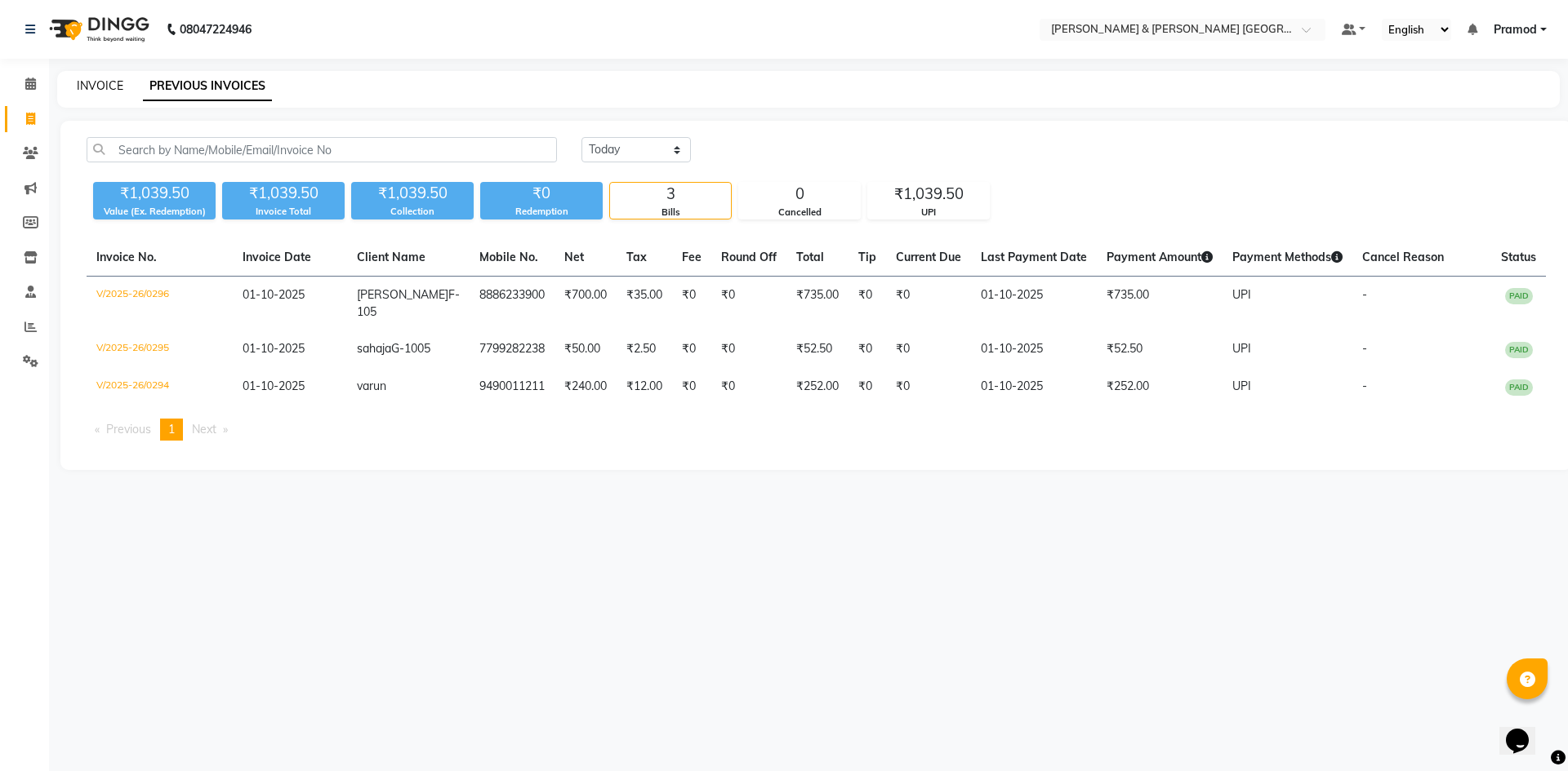
click at [86, 84] on link "INVOICE" at bounding box center [100, 85] width 47 height 14
select select "service"
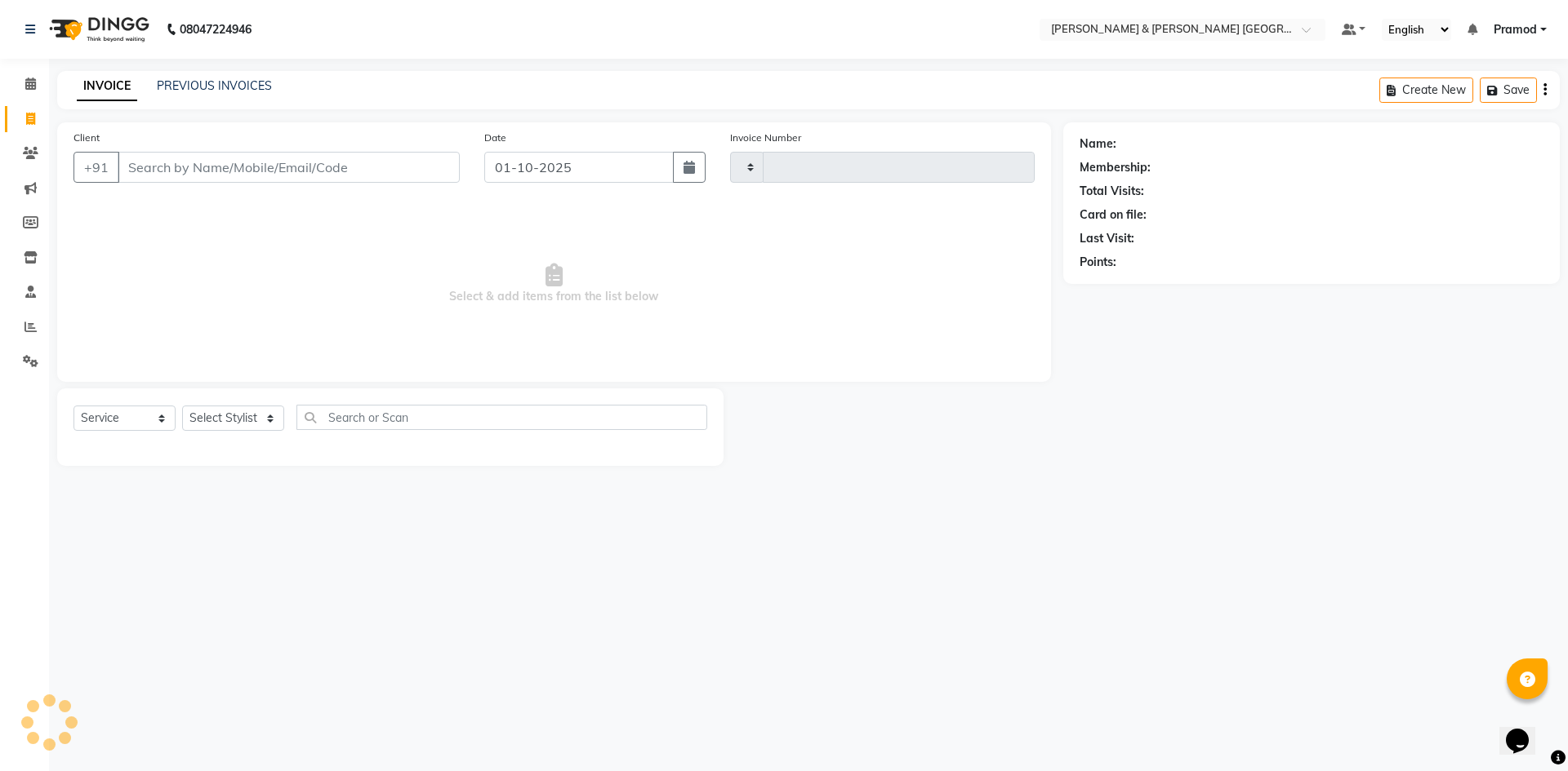
type input "0297"
select select "8717"
click at [237, 81] on link "PREVIOUS INVOICES" at bounding box center [214, 85] width 115 height 14
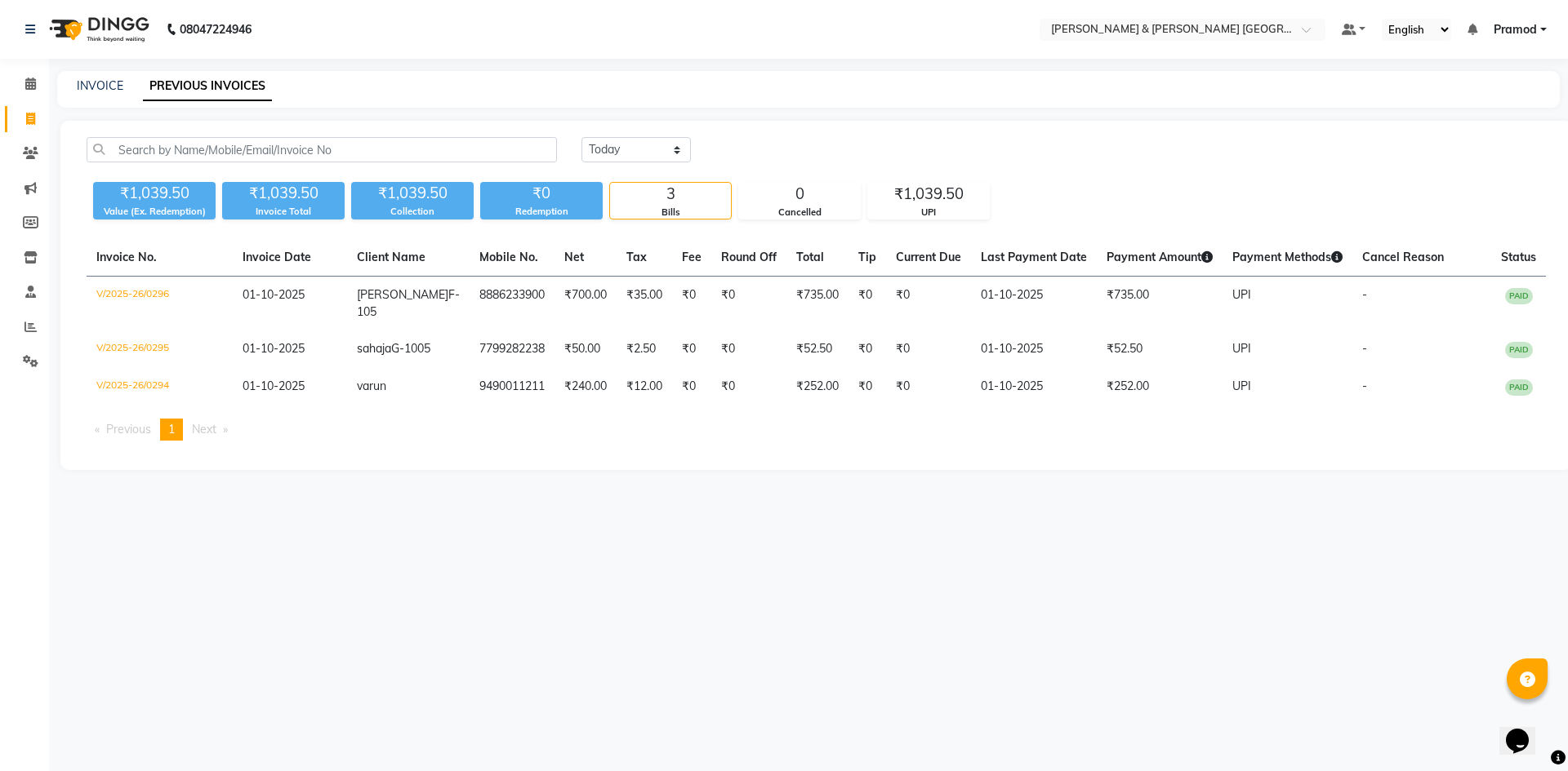
click at [458, 98] on div "INVOICE PREVIOUS INVOICES" at bounding box center [809, 89] width 1502 height 36
